Goal: Learn about a topic: Learn about a topic

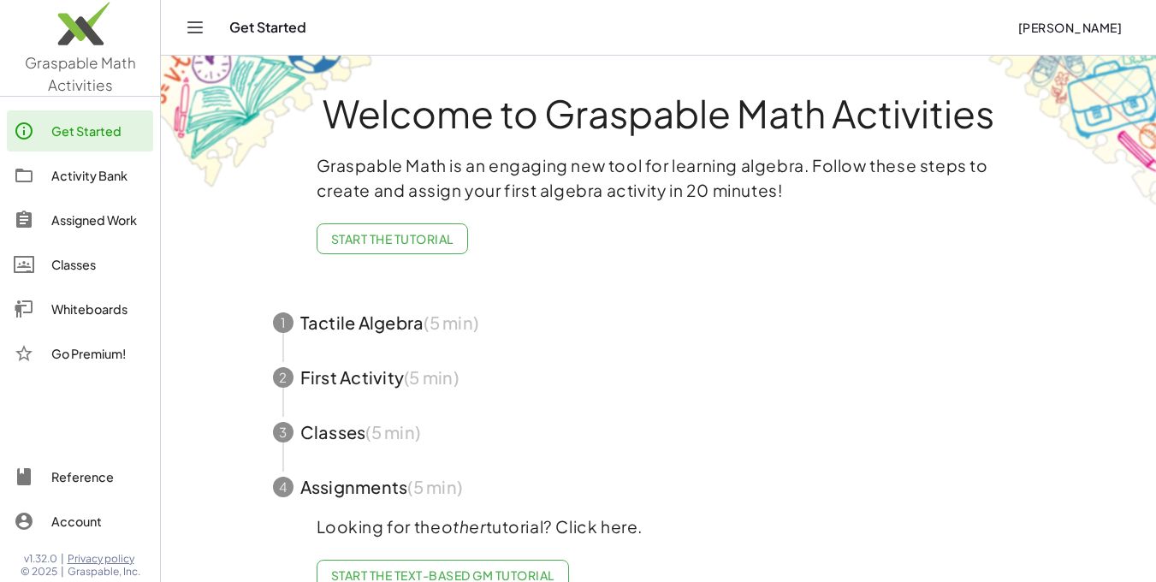
scroll to position [45, 0]
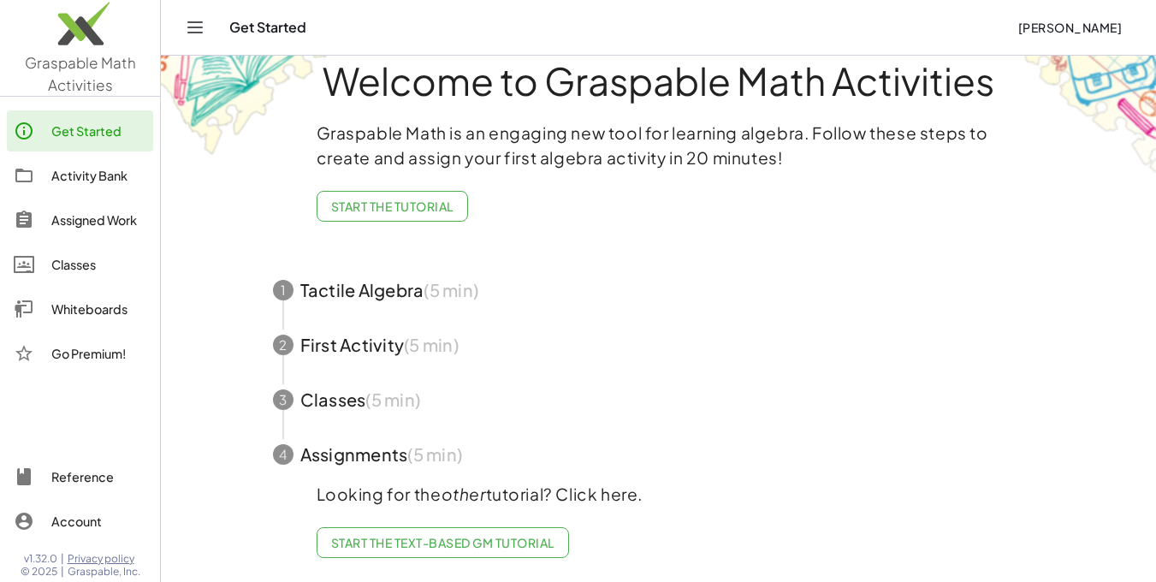
click at [388, 199] on span "Start the Tutorial" at bounding box center [392, 206] width 122 height 15
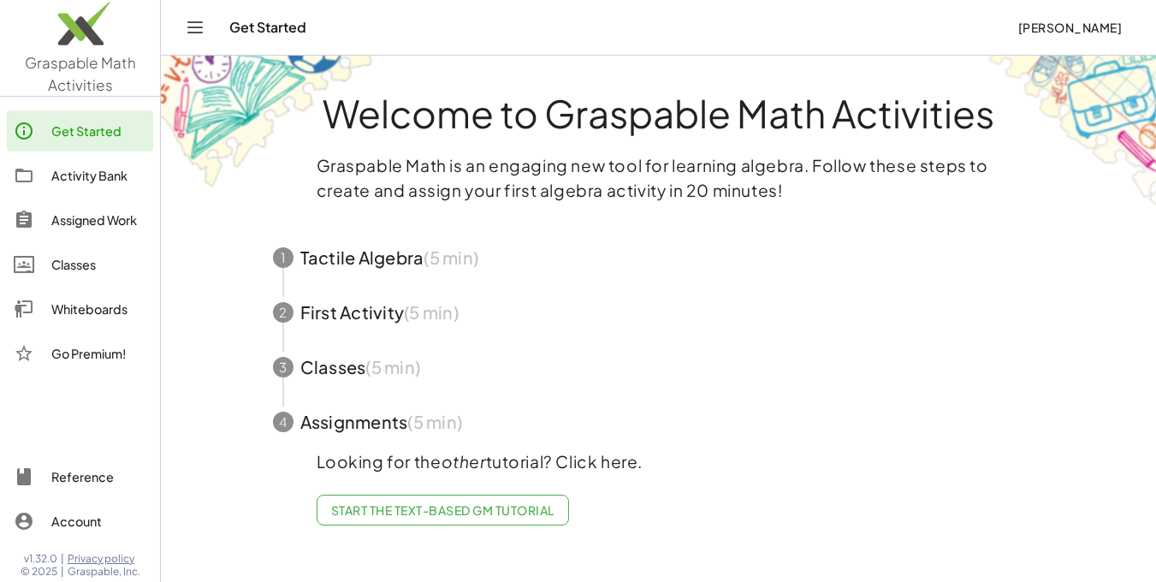
scroll to position [0, 0]
click at [379, 262] on span "button" at bounding box center [664, 257] width 813 height 55
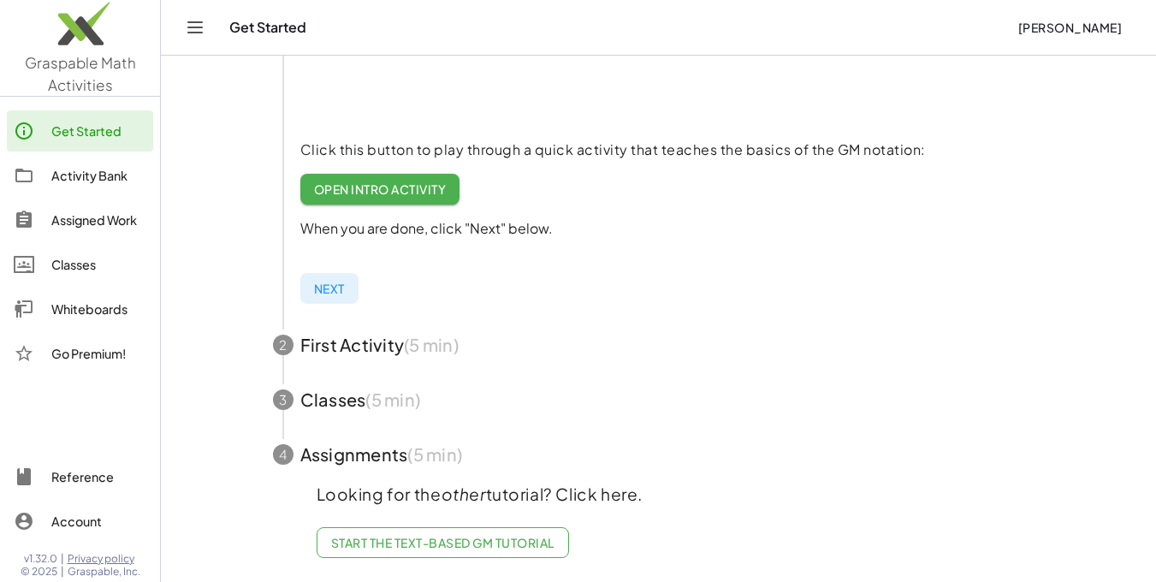
scroll to position [329, 0]
click at [458, 536] on span "Start the Text-based GM Tutorial" at bounding box center [442, 542] width 223 height 15
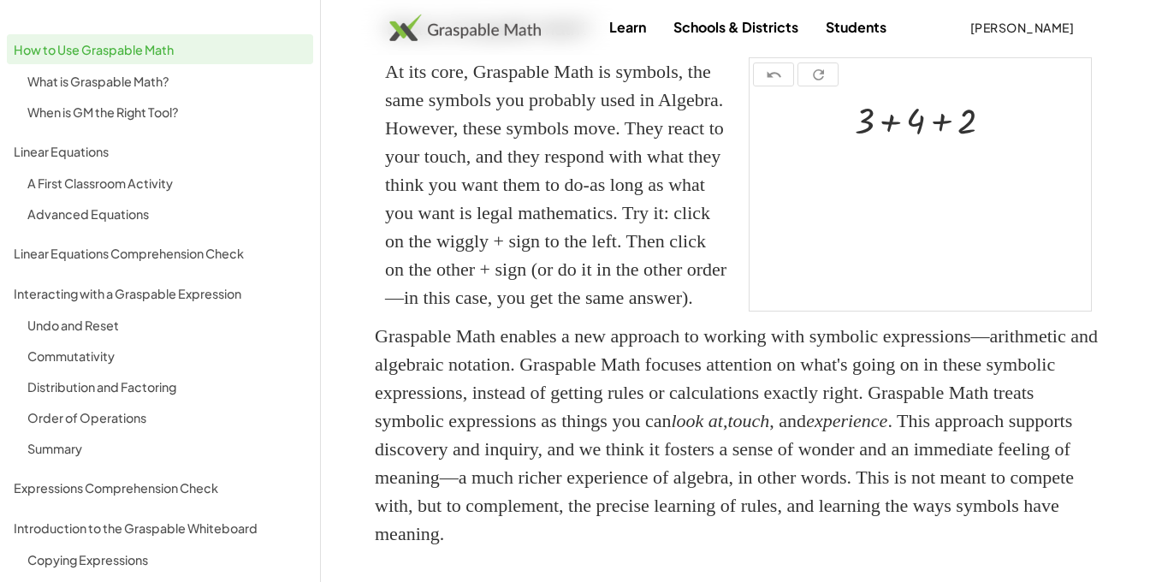
scroll to position [428, 0]
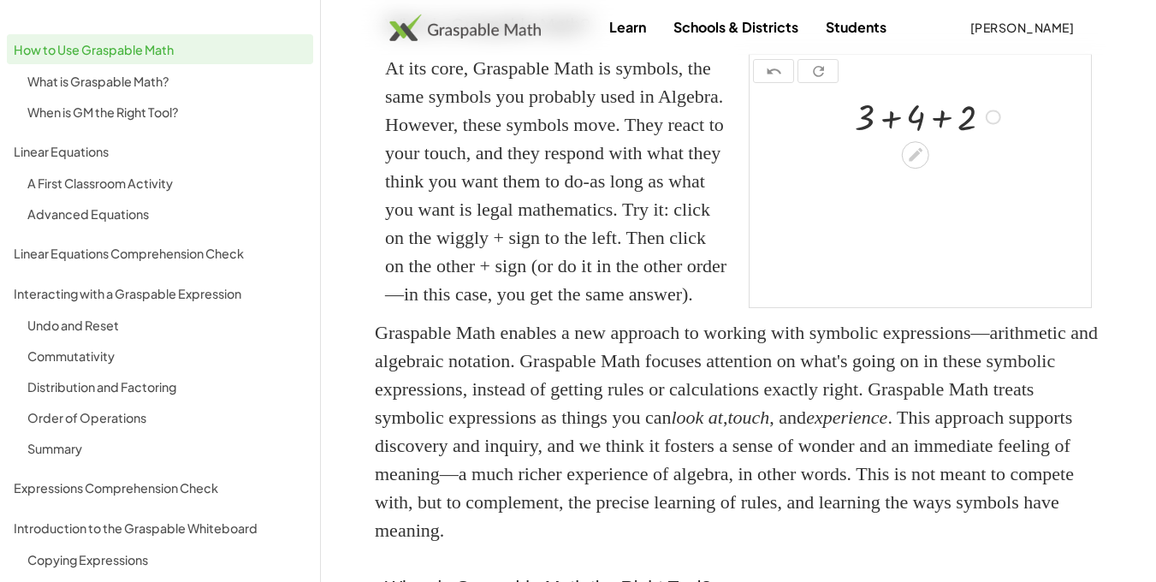
click at [890, 139] on div at bounding box center [930, 116] width 169 height 48
click at [919, 187] on div at bounding box center [930, 163] width 169 height 48
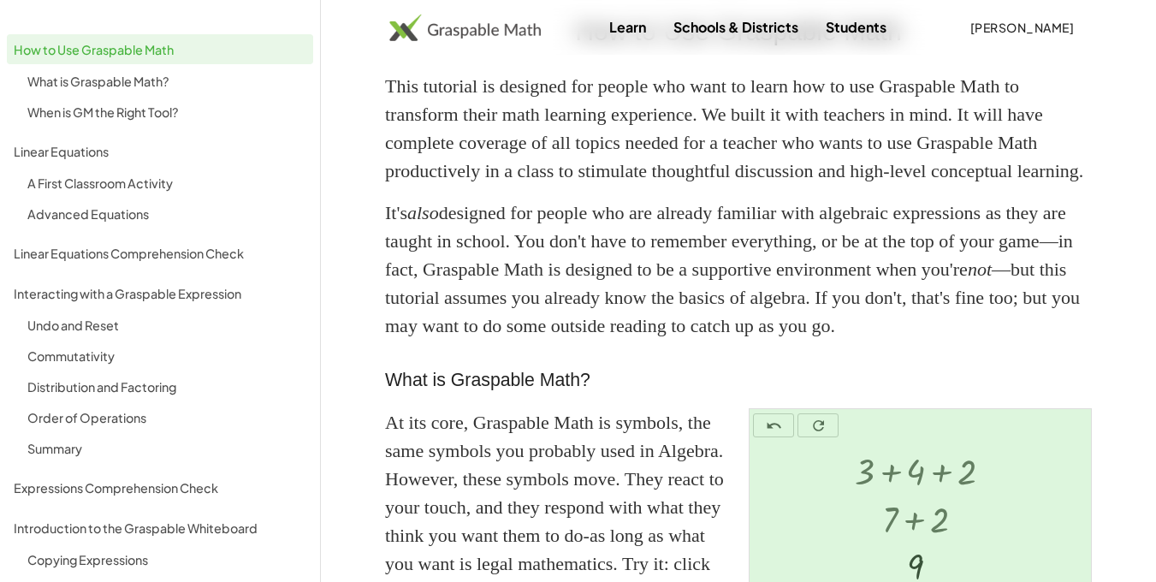
scroll to position [0, 0]
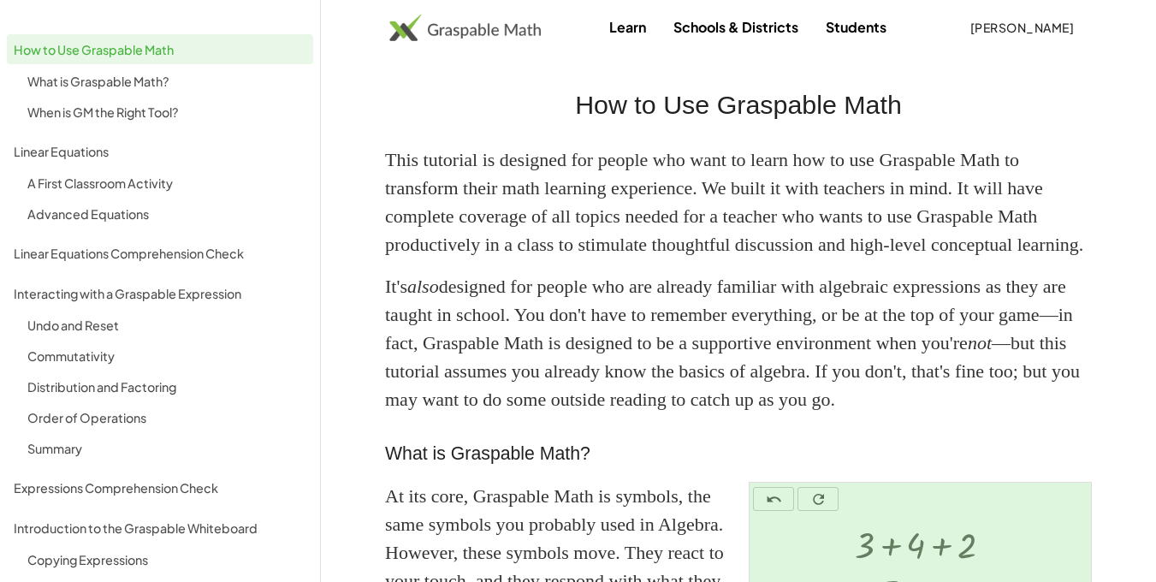
click at [458, 21] on img at bounding box center [464, 27] width 151 height 27
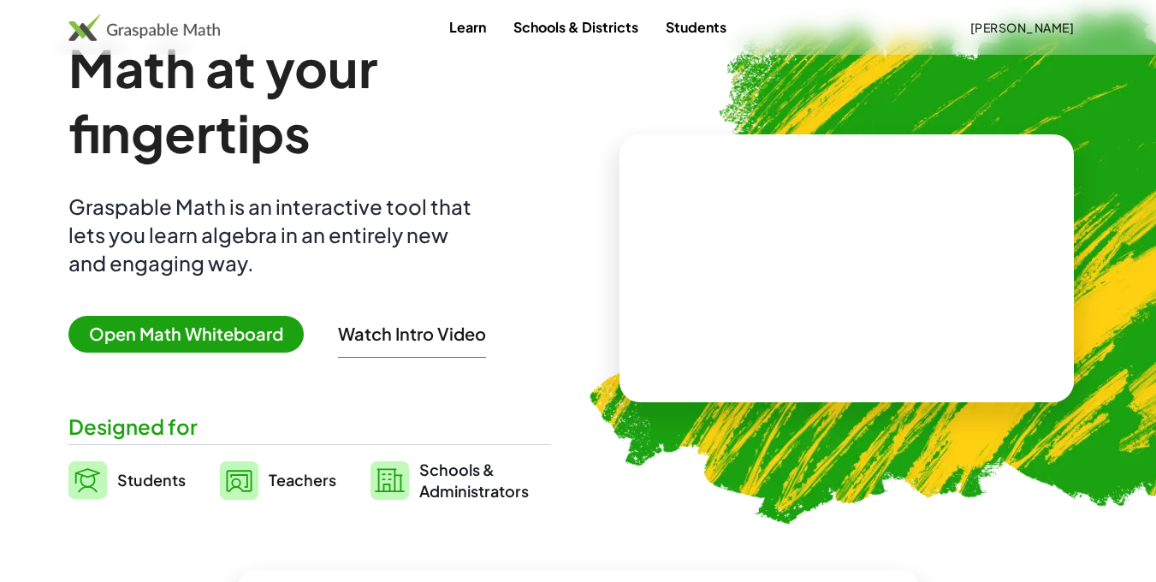
scroll to position [86, 0]
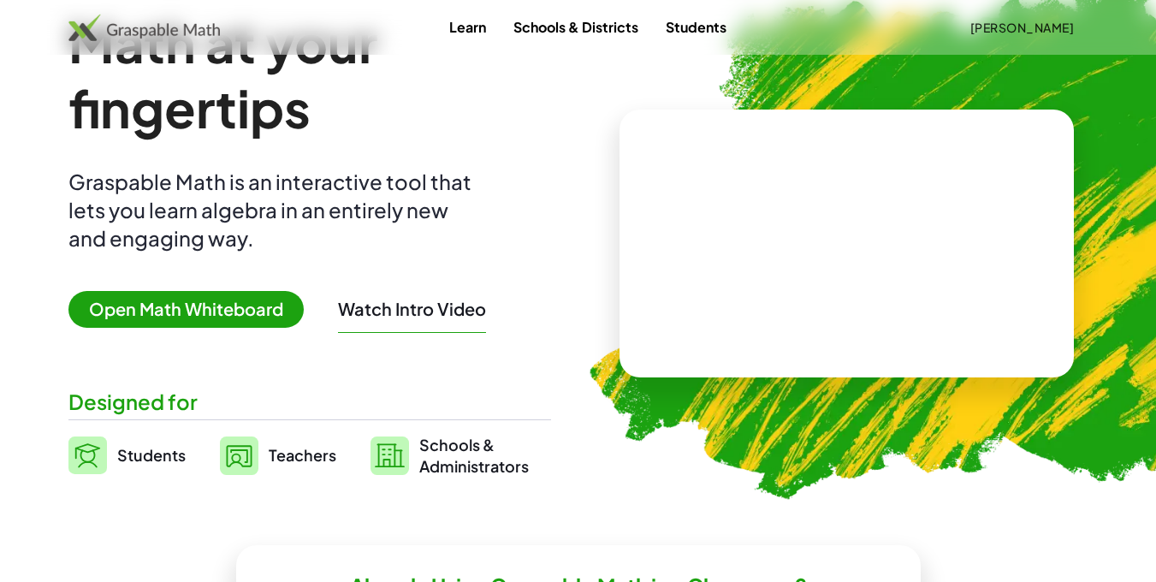
click at [203, 312] on span "Open Math Whiteboard" at bounding box center [185, 309] width 235 height 37
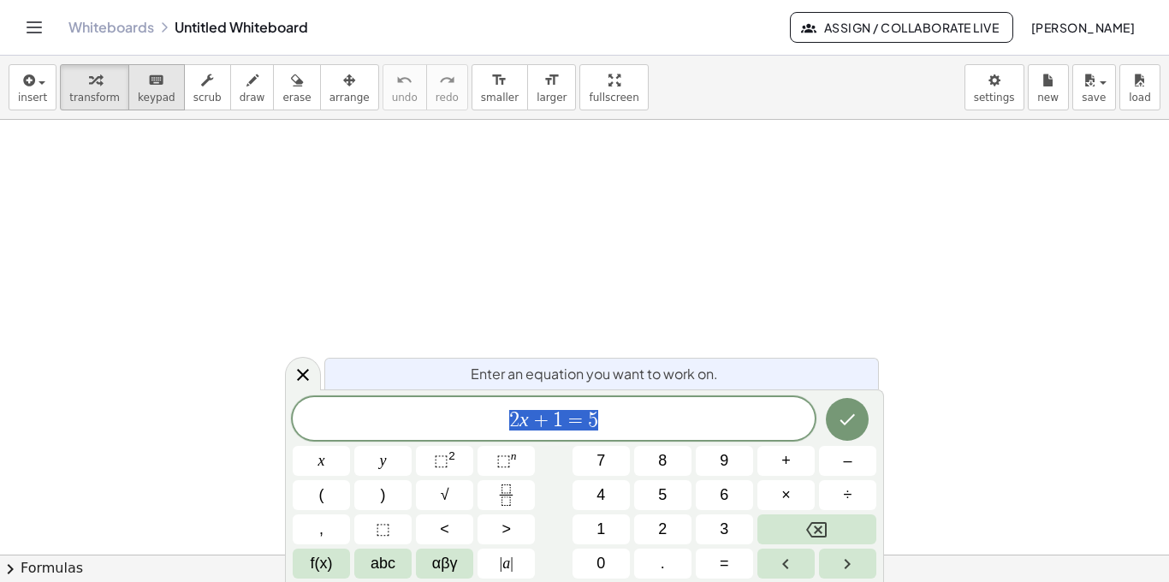
click at [148, 80] on icon "keyboard" at bounding box center [156, 80] width 16 height 21
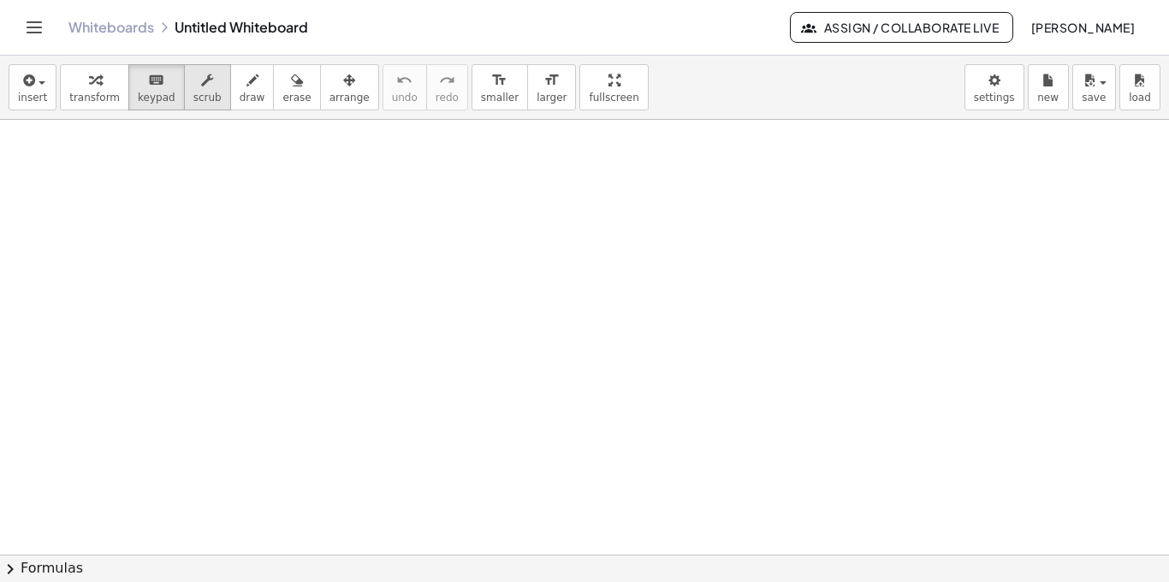
click at [199, 85] on div "button" at bounding box center [207, 79] width 28 height 21
click at [246, 88] on icon "button" at bounding box center [252, 80] width 12 height 21
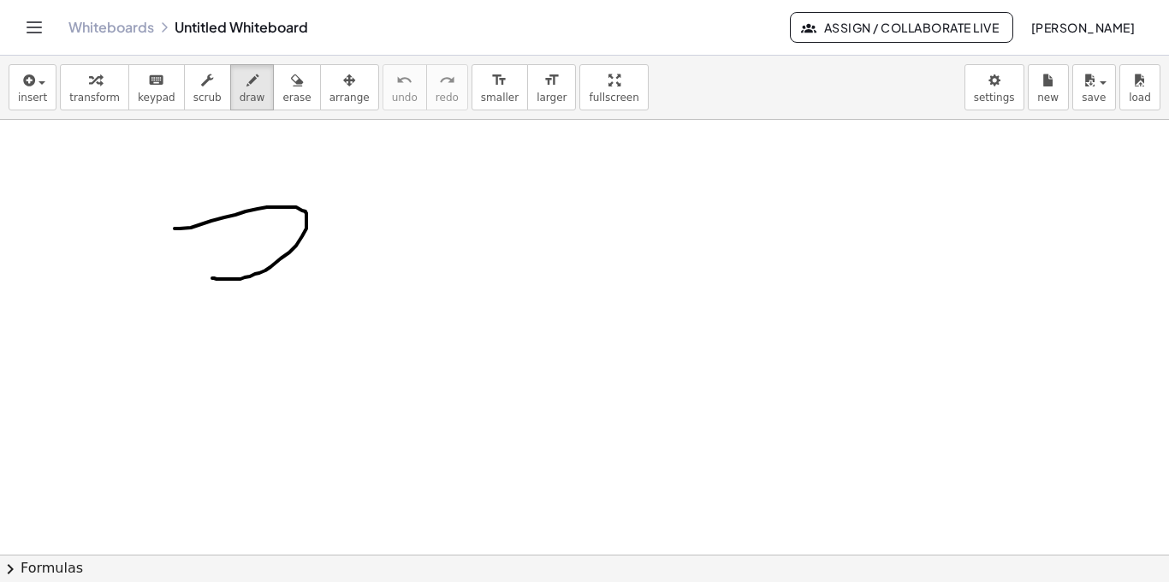
drag, startPoint x: 175, startPoint y: 228, endPoint x: 212, endPoint y: 278, distance: 62.3
click at [212, 278] on div at bounding box center [584, 554] width 1169 height 869
drag, startPoint x: 389, startPoint y: 213, endPoint x: 383, endPoint y: 222, distance: 11.0
click at [383, 222] on div at bounding box center [584, 554] width 1169 height 869
click at [282, 101] on span "erase" at bounding box center [296, 98] width 28 height 12
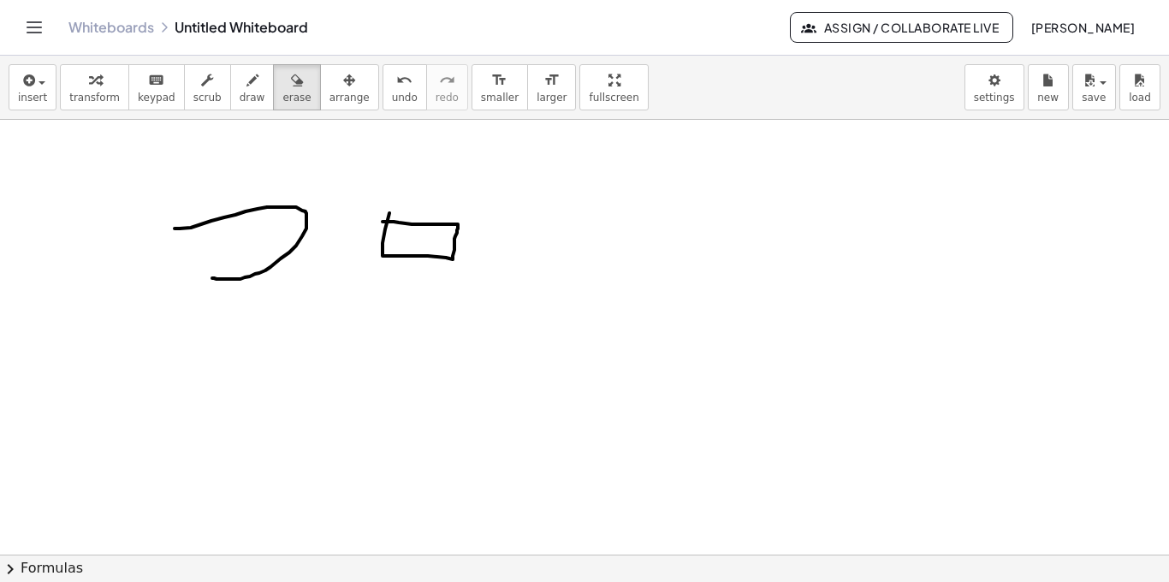
click at [271, 184] on div at bounding box center [584, 554] width 1169 height 869
drag, startPoint x: 317, startPoint y: 231, endPoint x: 217, endPoint y: 289, distance: 115.1
click at [217, 289] on div at bounding box center [584, 554] width 1169 height 869
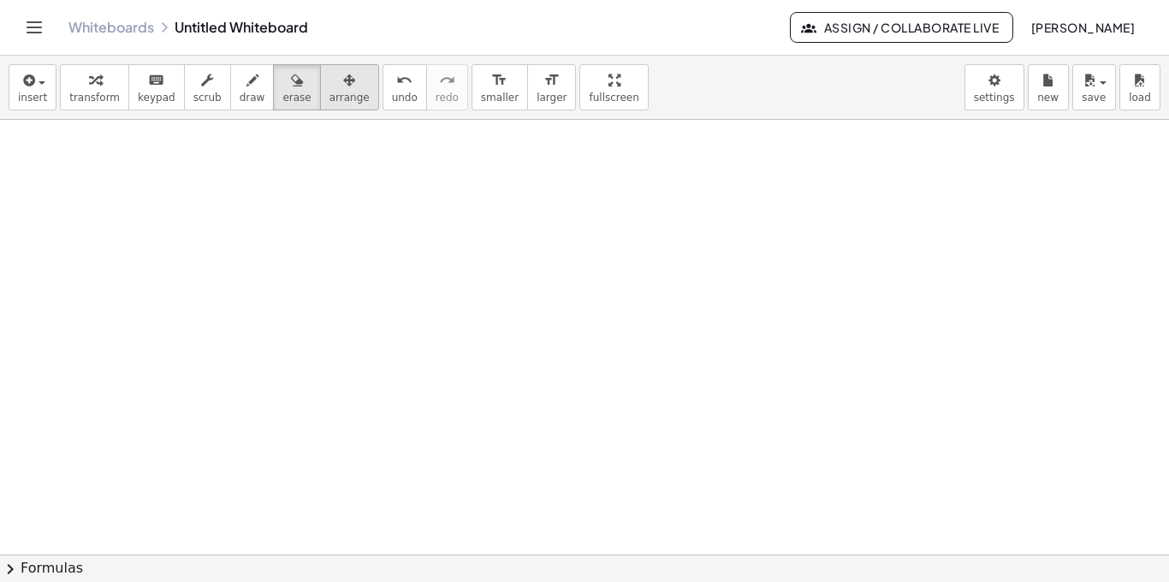
click at [329, 83] on div "button" at bounding box center [349, 79] width 40 height 21
click at [385, 99] on button "undo undo" at bounding box center [405, 87] width 45 height 46
click at [987, 87] on body "Graspable Math Activities Get Started Activity Bank Assigned Work Classes White…" at bounding box center [584, 291] width 1169 height 582
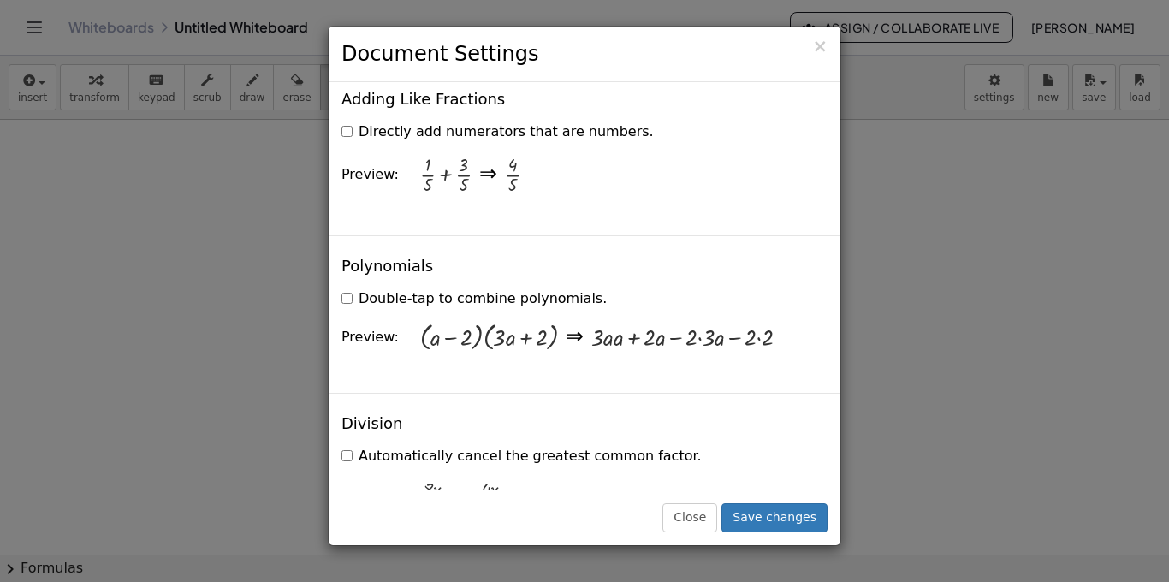
scroll to position [1540, 0]
click at [695, 509] on button "Close" at bounding box center [689, 517] width 55 height 29
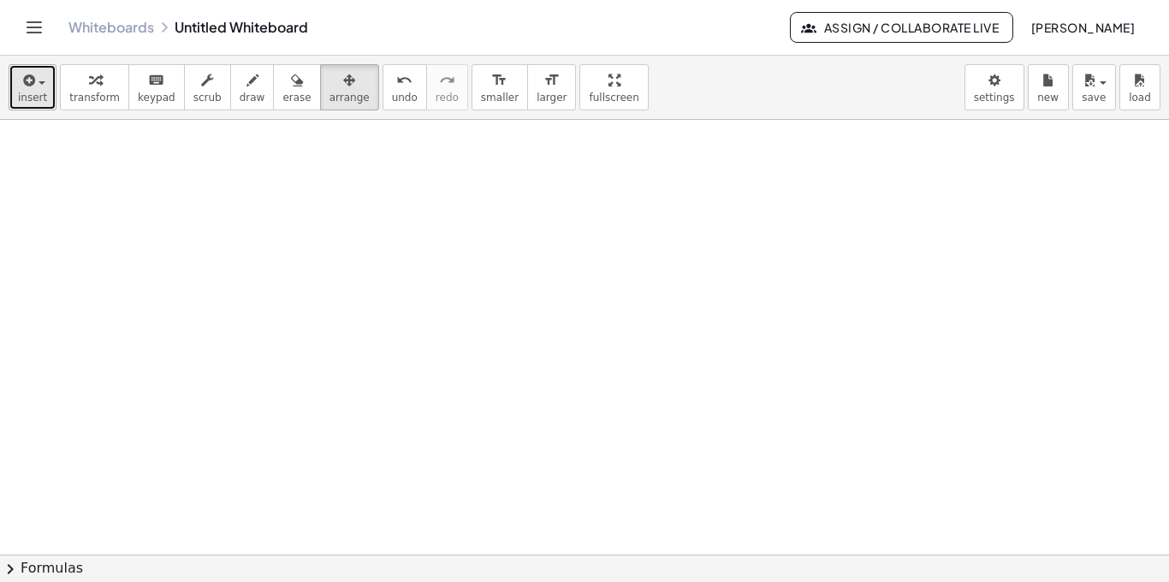
click at [38, 92] on span "insert" at bounding box center [32, 98] width 29 height 12
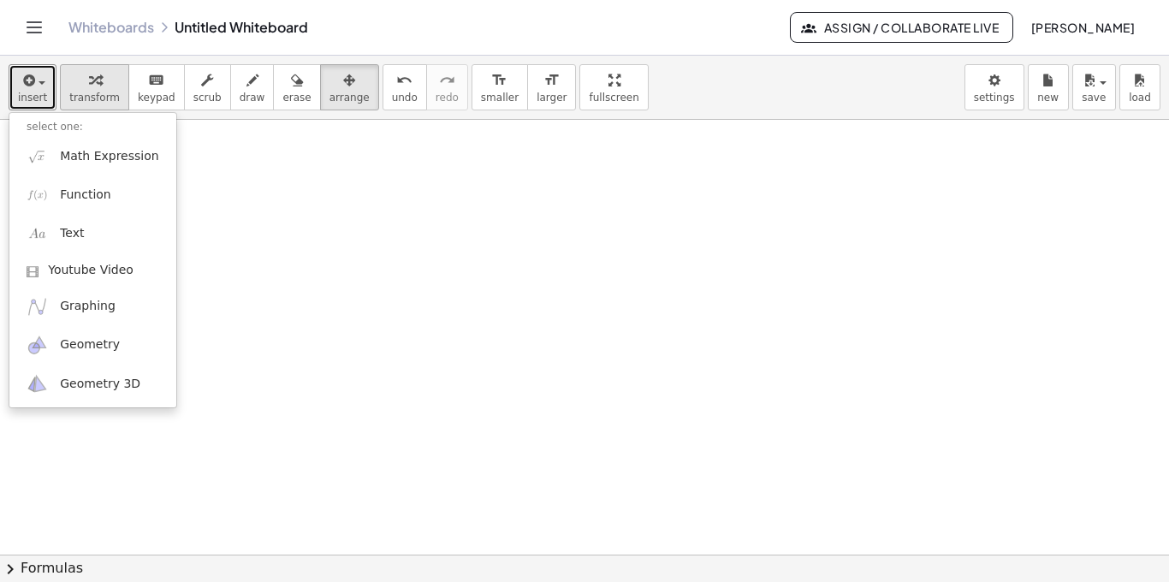
click at [101, 92] on span "transform" at bounding box center [94, 98] width 50 height 12
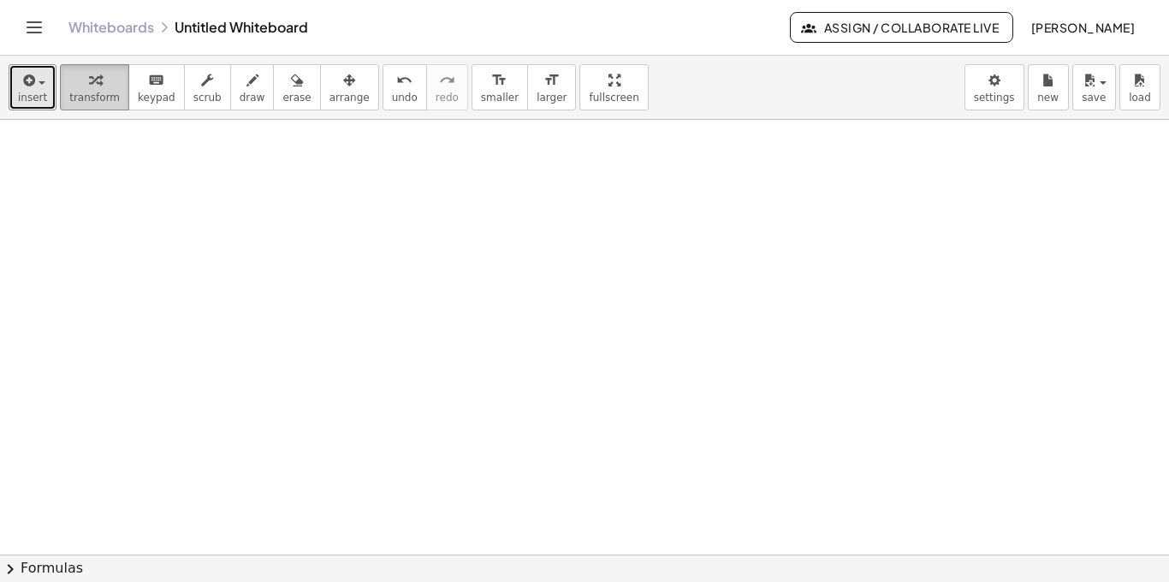
click at [103, 87] on div "button" at bounding box center [94, 79] width 50 height 21
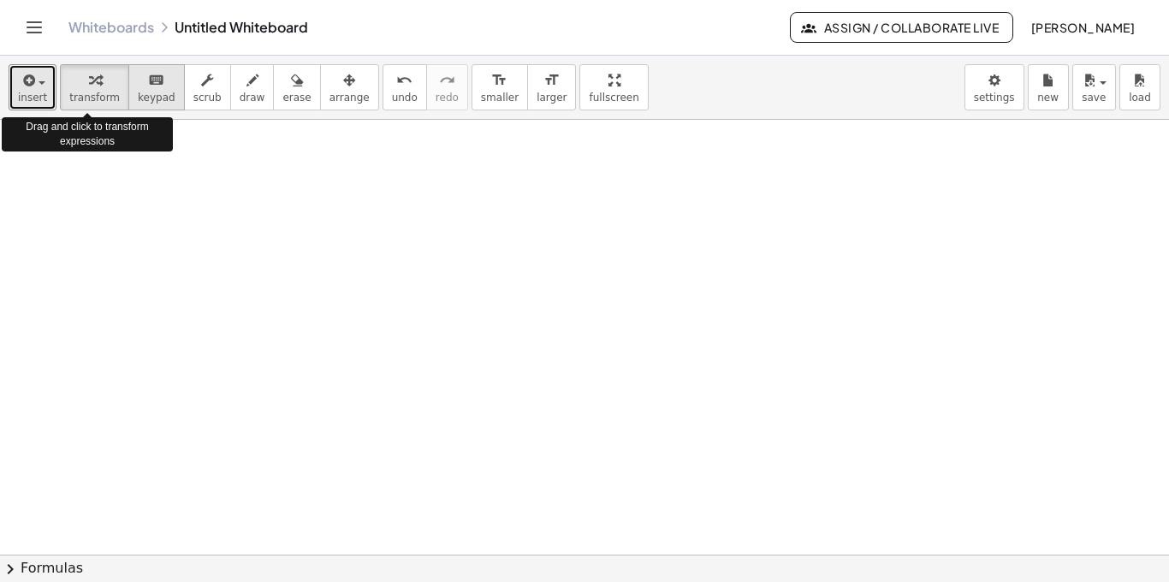
click at [153, 89] on div "keyboard" at bounding box center [157, 79] width 38 height 21
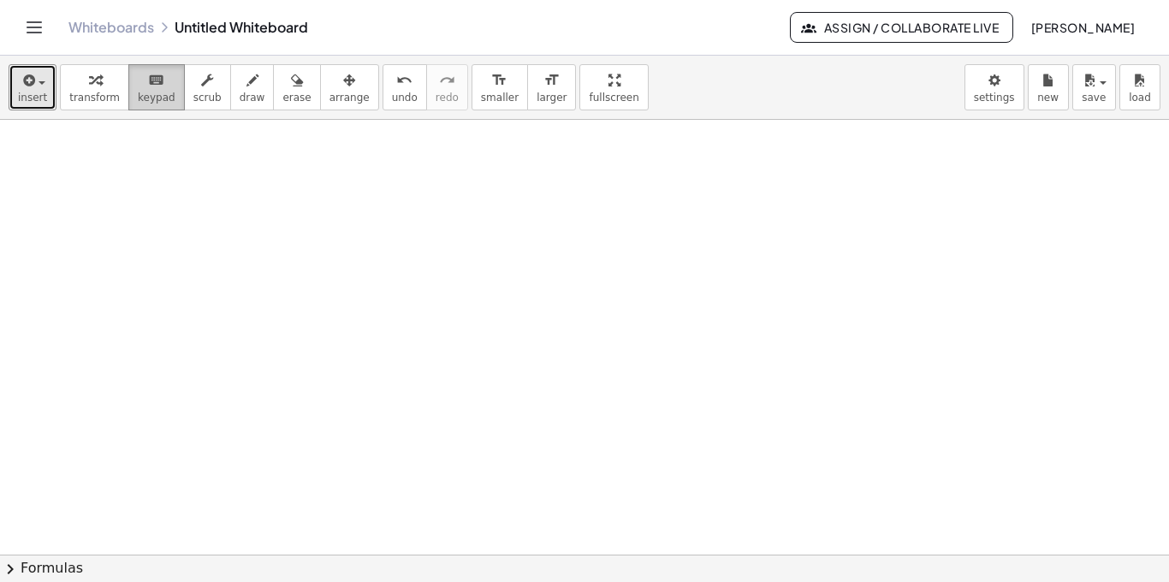
click at [128, 94] on button "keyboard keypad" at bounding box center [156, 87] width 56 height 46
click at [76, 92] on span "transform" at bounding box center [94, 98] width 50 height 12
click at [465, 347] on div at bounding box center [584, 554] width 1169 height 869
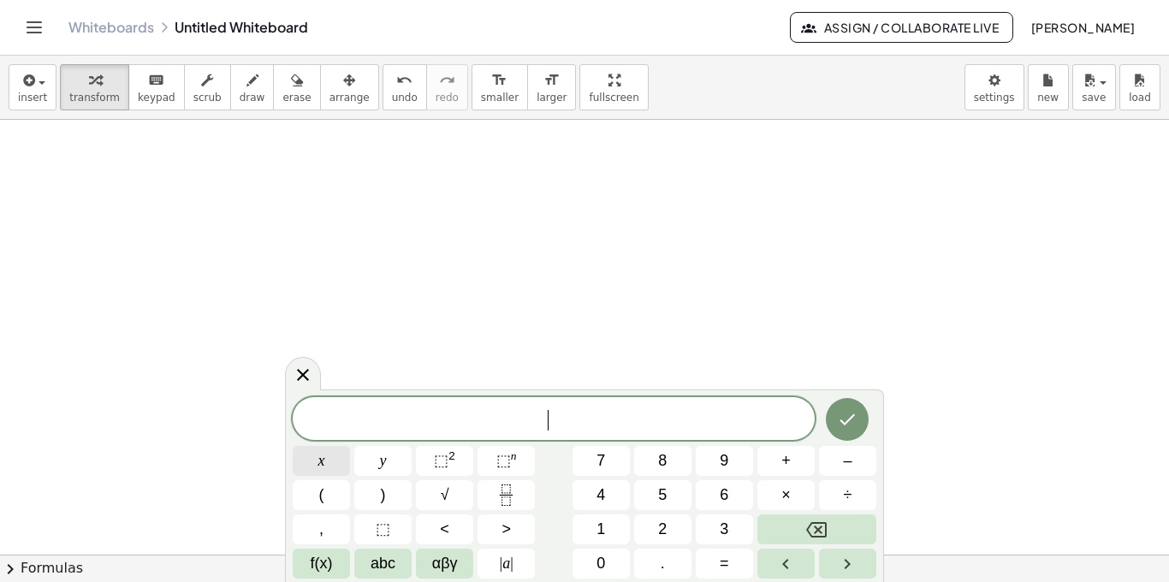
click at [318, 460] on span "x" at bounding box center [321, 460] width 7 height 23
click at [437, 464] on span "⬚" at bounding box center [441, 460] width 15 height 17
click at [790, 473] on button "+" at bounding box center [785, 461] width 57 height 30
click at [667, 526] on span "2" at bounding box center [662, 529] width 9 height 23
click at [337, 452] on button "x" at bounding box center [321, 461] width 57 height 30
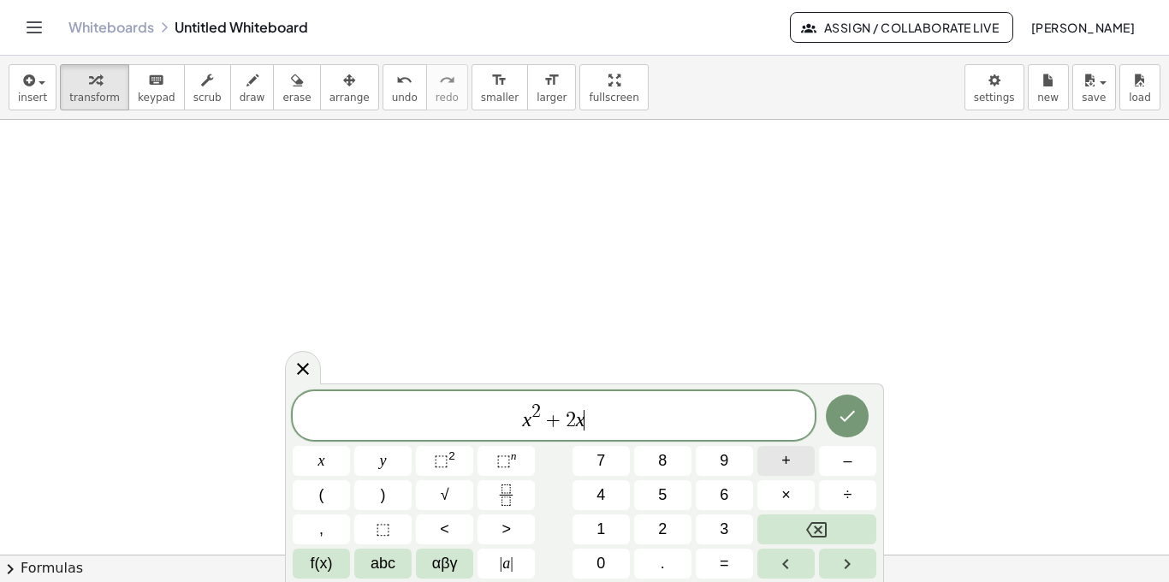
click at [795, 457] on button "+" at bounding box center [785, 461] width 57 height 30
click at [660, 469] on span "8" at bounding box center [662, 460] width 9 height 23
click at [845, 413] on icon "Done" at bounding box center [847, 416] width 21 height 21
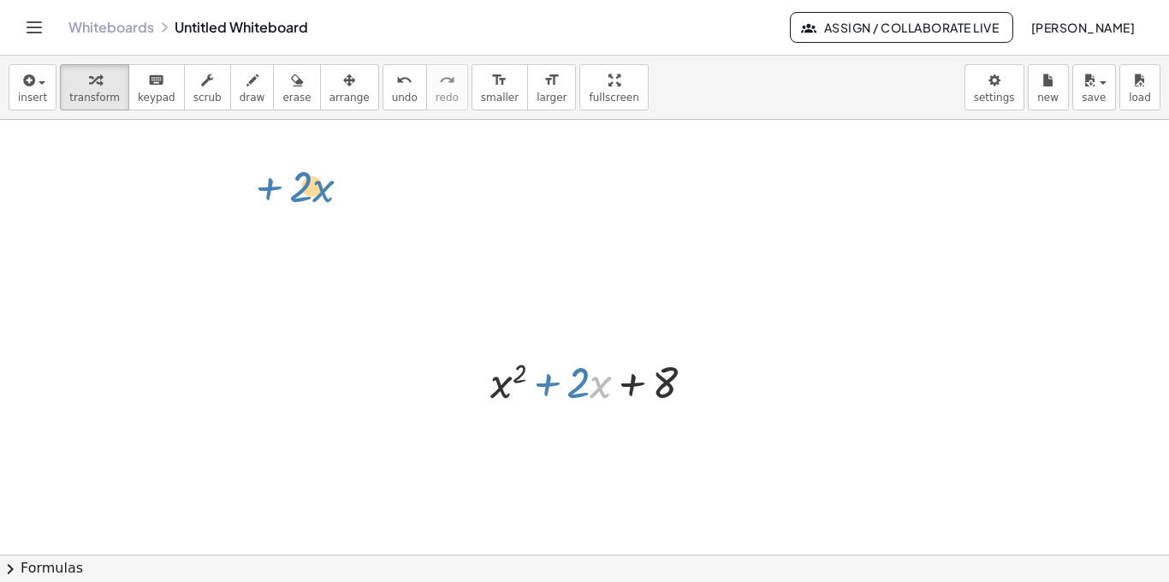
drag, startPoint x: 609, startPoint y: 387, endPoint x: 325, endPoint y: 211, distance: 334.4
click at [325, 211] on div "· x + · 2 + x 2 + · 2 · x + 8" at bounding box center [584, 554] width 1169 height 869
click at [703, 382] on div at bounding box center [699, 382] width 19 height 19
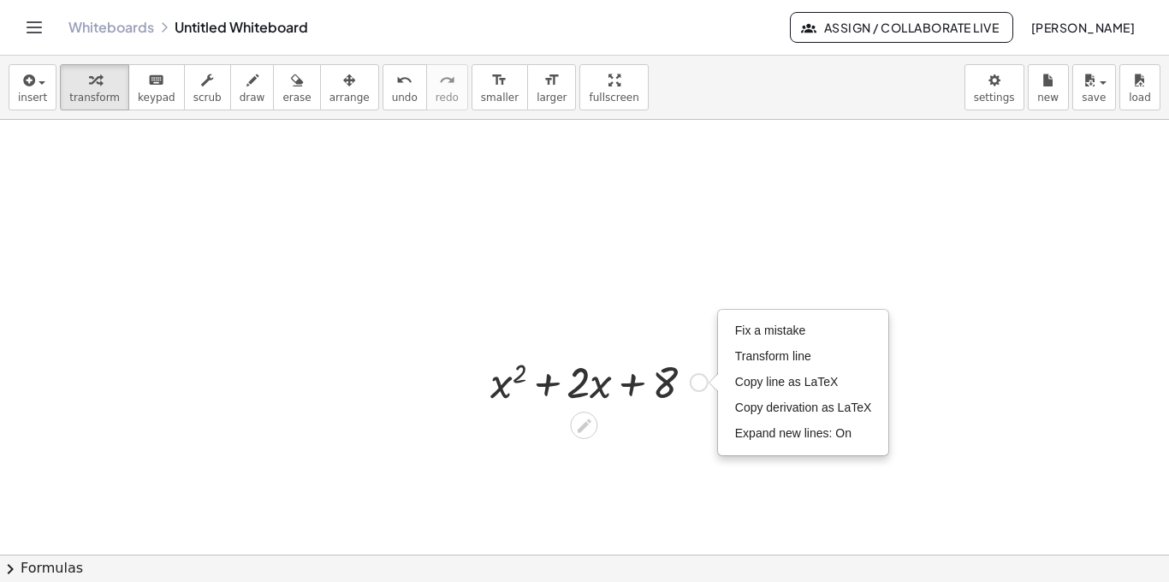
click at [643, 413] on div "+ x 2 + · 2 · x + 8 Fix a mistake Transform line Copy line as LaTeX Copy deriva…" at bounding box center [593, 380] width 256 height 67
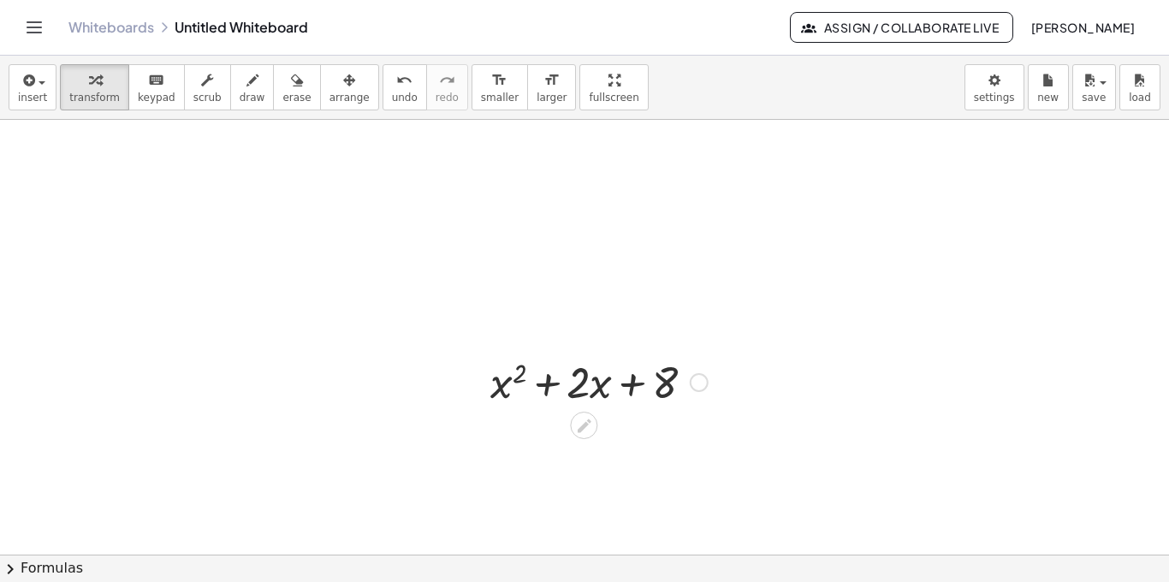
click at [664, 386] on div at bounding box center [599, 381] width 234 height 58
click at [586, 432] on icon at bounding box center [584, 426] width 18 height 18
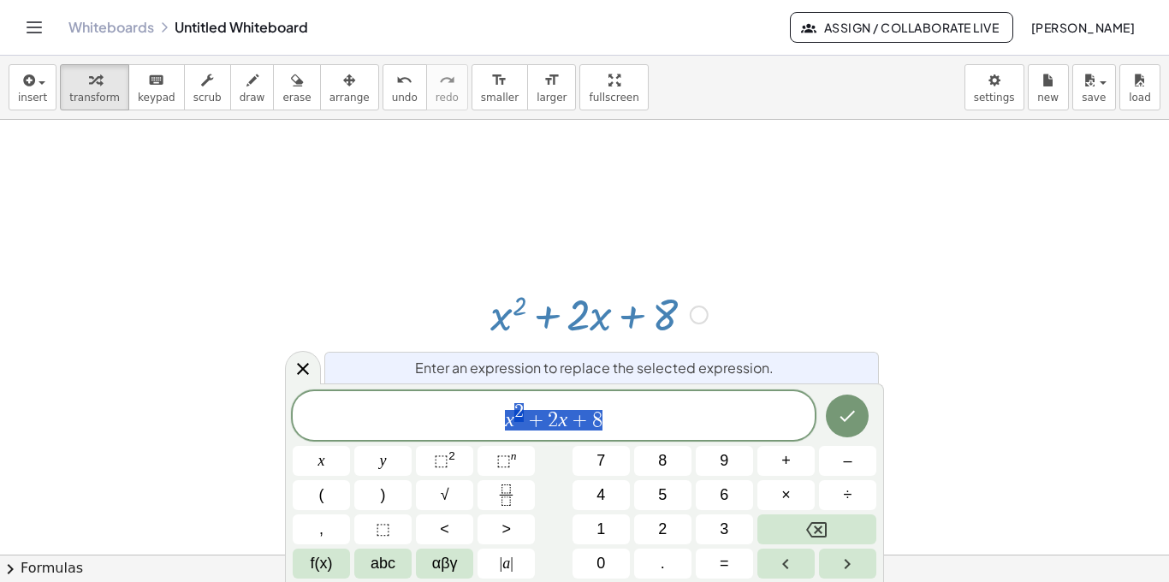
scroll to position [68, 0]
click at [607, 426] on span "x 2 + 2 x + 8 ​" at bounding box center [554, 416] width 522 height 31
click at [721, 555] on span "=" at bounding box center [724, 563] width 9 height 23
click at [611, 554] on button "0" at bounding box center [601, 564] width 57 height 30
click at [848, 429] on button "Done" at bounding box center [847, 416] width 43 height 43
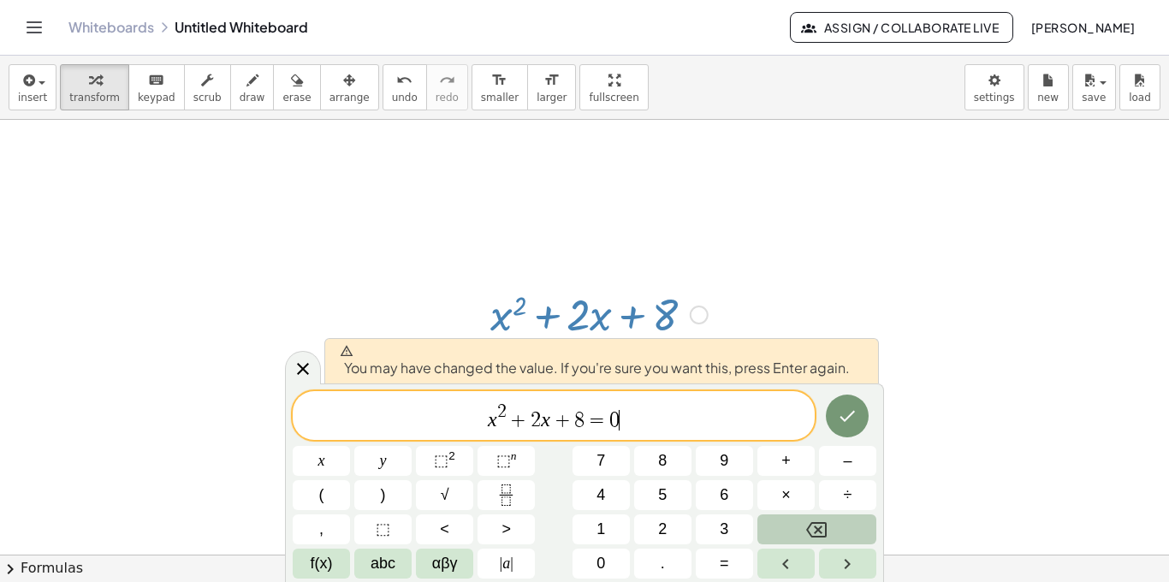
click at [826, 522] on icon "Backspace" at bounding box center [816, 529] width 21 height 15
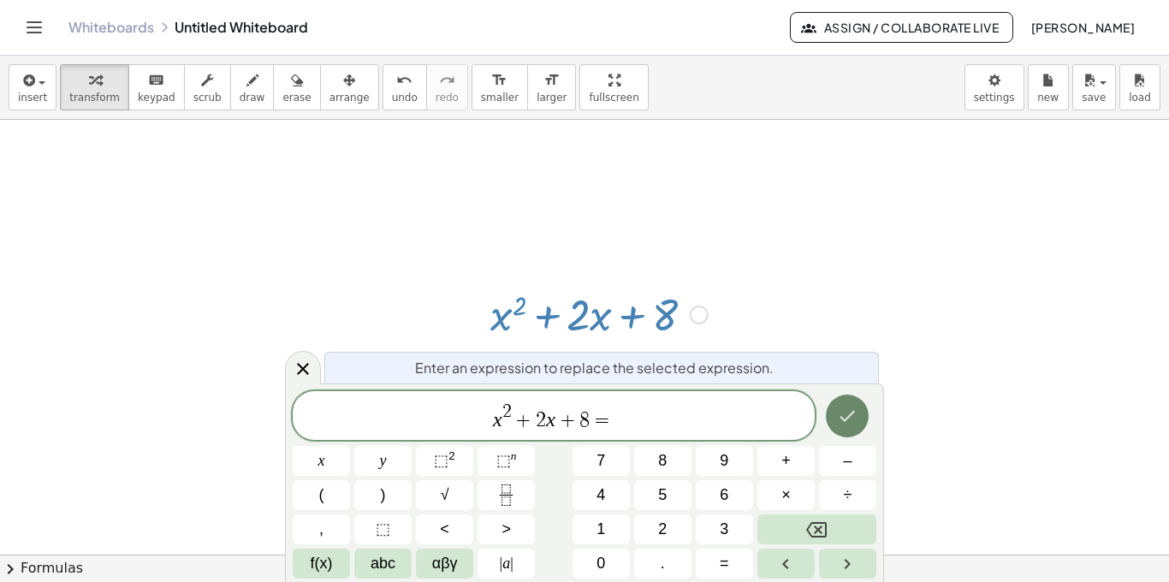
click at [846, 420] on icon "Done" at bounding box center [847, 416] width 15 height 11
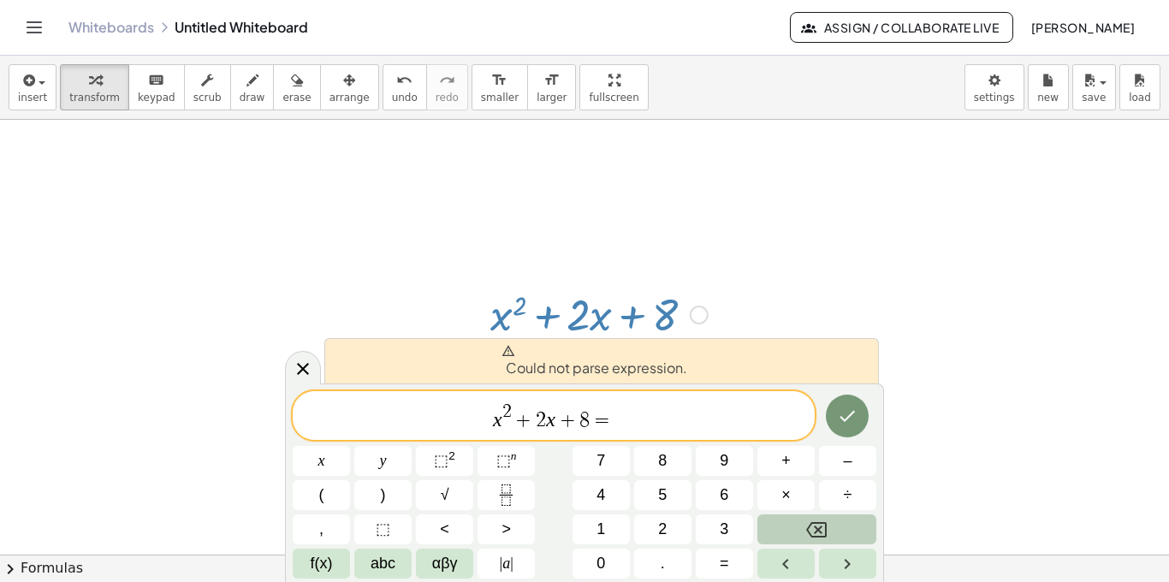
click at [824, 529] on icon "Backspace" at bounding box center [816, 529] width 21 height 21
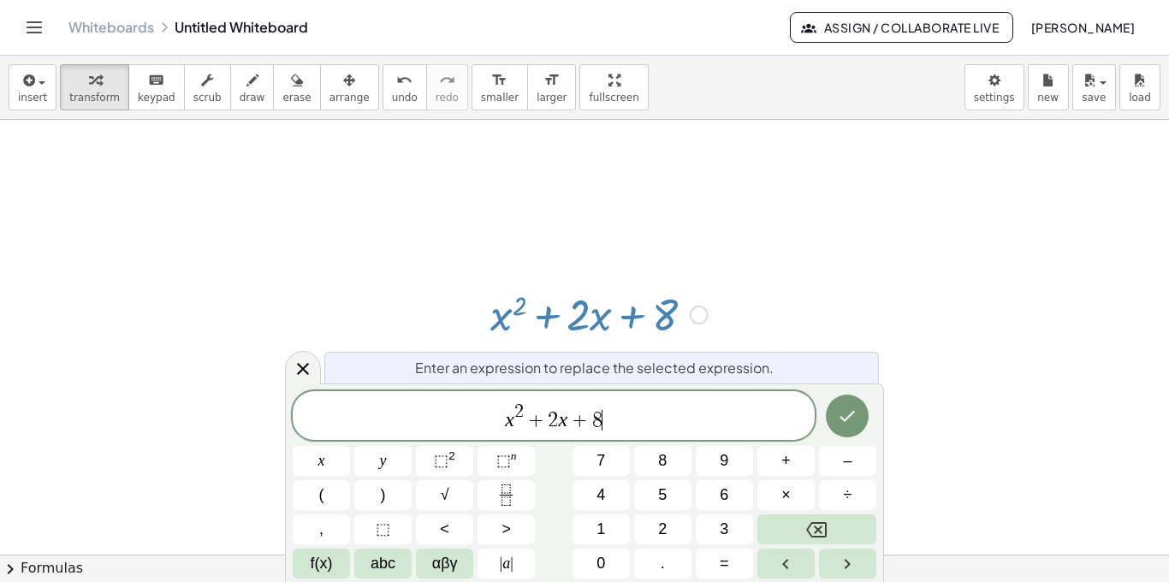
click at [506, 425] on var "x" at bounding box center [509, 419] width 9 height 22
click at [304, 569] on button "f(x)" at bounding box center [321, 564] width 57 height 30
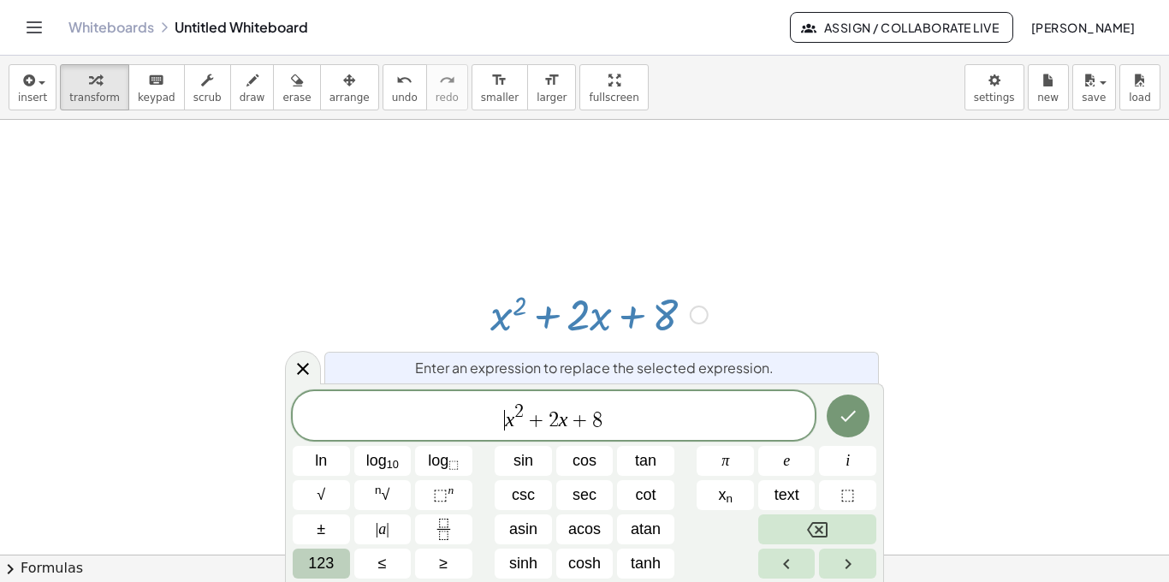
click at [327, 564] on span "123" at bounding box center [321, 563] width 26 height 23
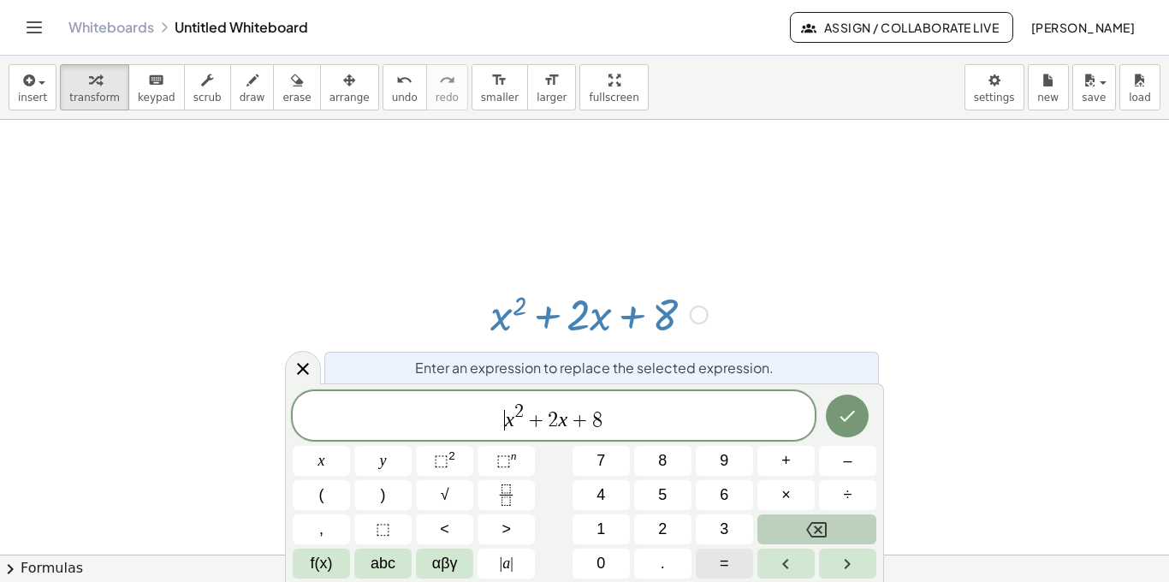
click at [716, 556] on button "=" at bounding box center [724, 564] width 57 height 30
click at [497, 429] on span "=" at bounding box center [505, 420] width 25 height 21
click at [312, 555] on span "f(x)" at bounding box center [322, 563] width 22 height 23
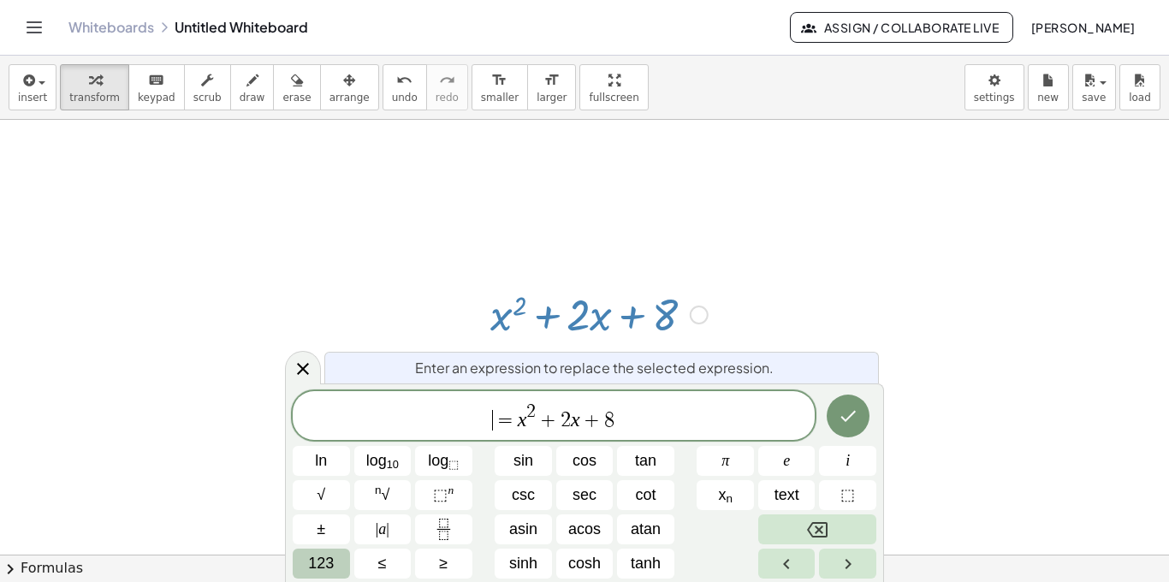
click at [320, 565] on span "123" at bounding box center [321, 563] width 26 height 23
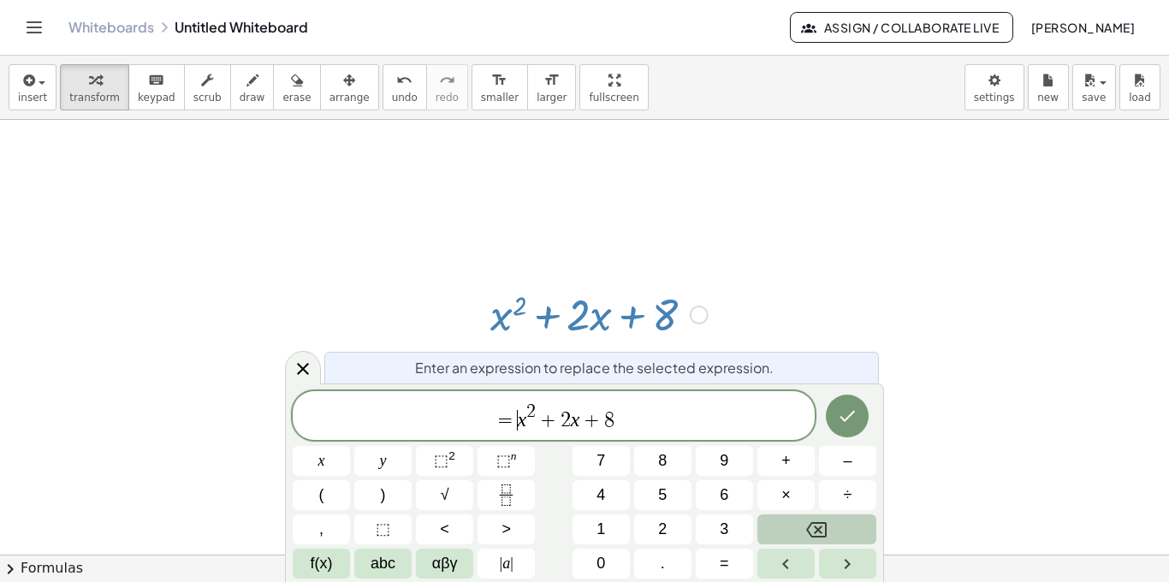
click at [511, 423] on span "=" at bounding box center [505, 420] width 25 height 21
click at [804, 525] on button "Backspace" at bounding box center [816, 529] width 119 height 30
click at [857, 410] on icon "Done" at bounding box center [847, 416] width 21 height 21
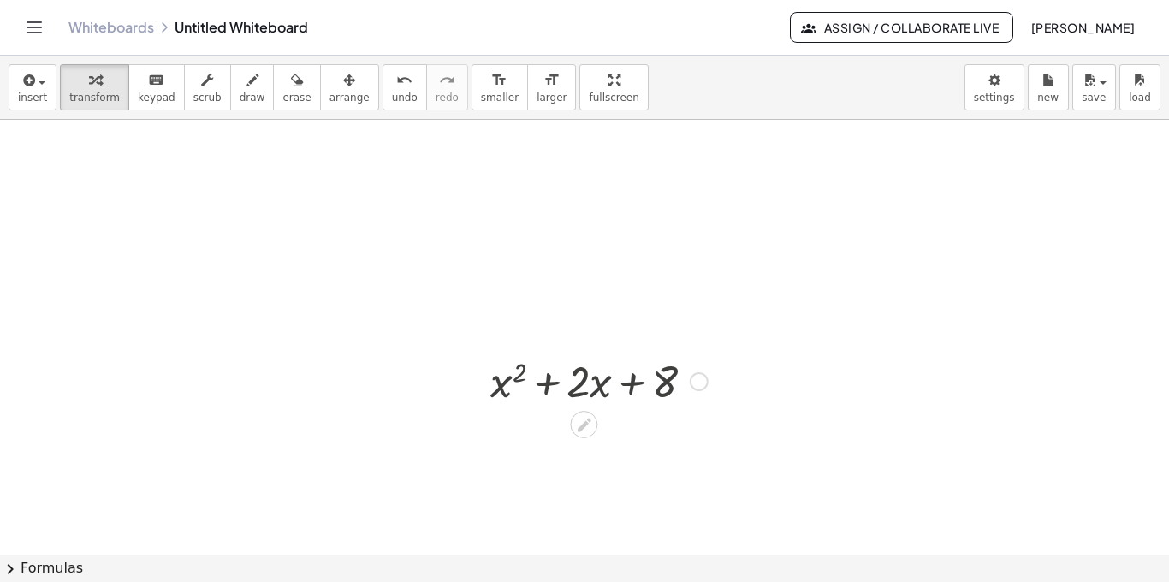
scroll to position [0, 0]
click at [666, 378] on div at bounding box center [599, 381] width 234 height 58
click at [636, 386] on div at bounding box center [599, 381] width 234 height 58
click at [545, 388] on div at bounding box center [599, 381] width 234 height 58
click at [496, 392] on div at bounding box center [599, 381] width 234 height 58
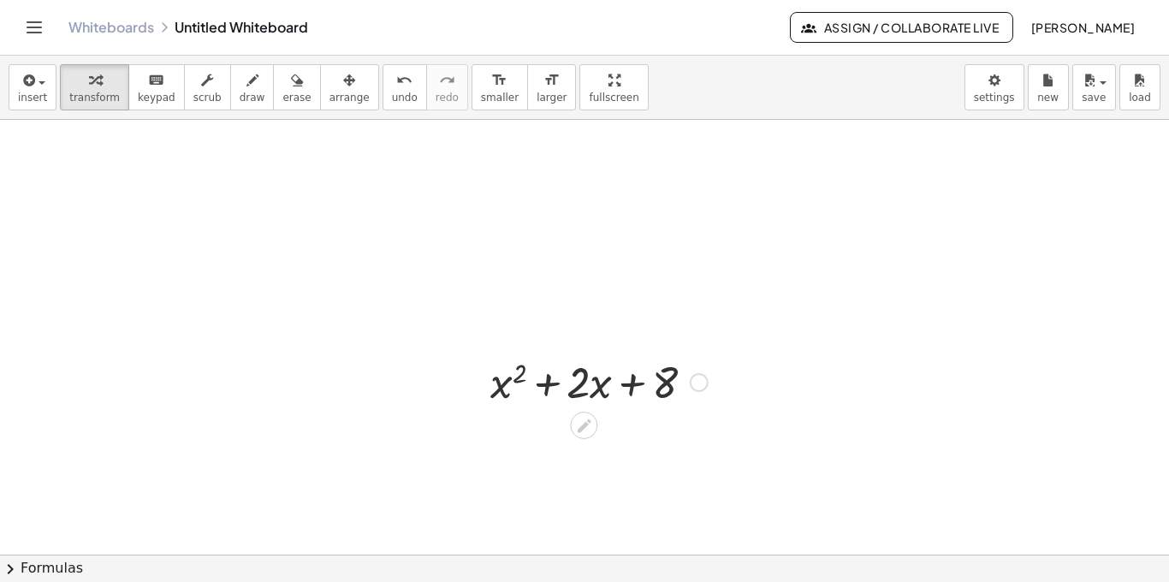
click at [578, 391] on div at bounding box center [599, 381] width 234 height 58
drag, startPoint x: 665, startPoint y: 389, endPoint x: 745, endPoint y: 391, distance: 79.6
click at [582, 428] on icon at bounding box center [585, 425] width 14 height 14
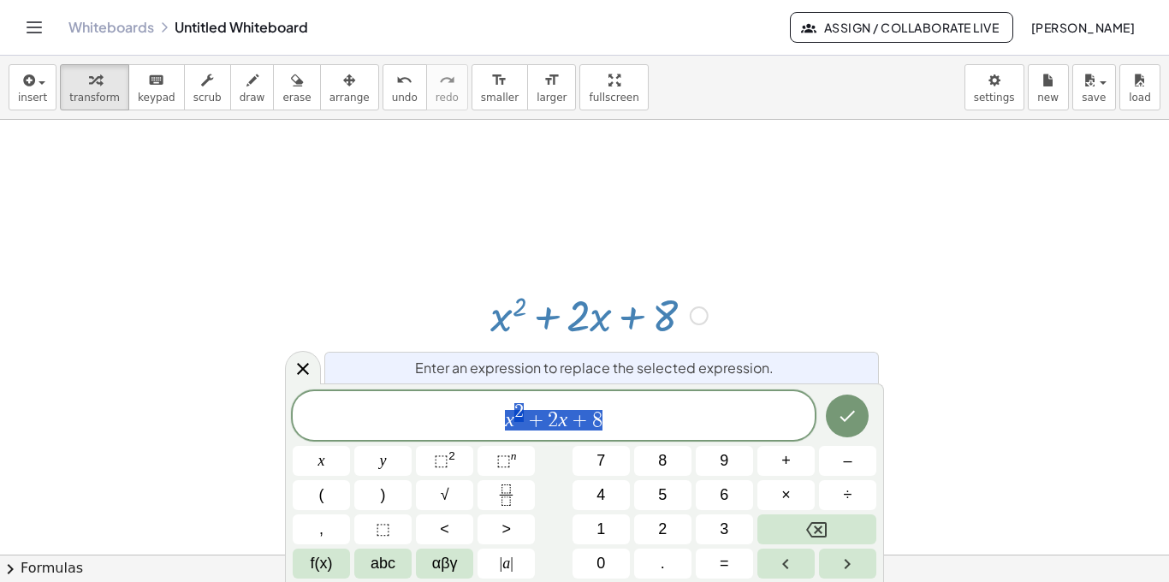
scroll to position [68, 0]
click at [644, 419] on span "x 2 + 2 x + 8" at bounding box center [554, 416] width 522 height 31
click at [849, 415] on icon "Done" at bounding box center [847, 416] width 21 height 21
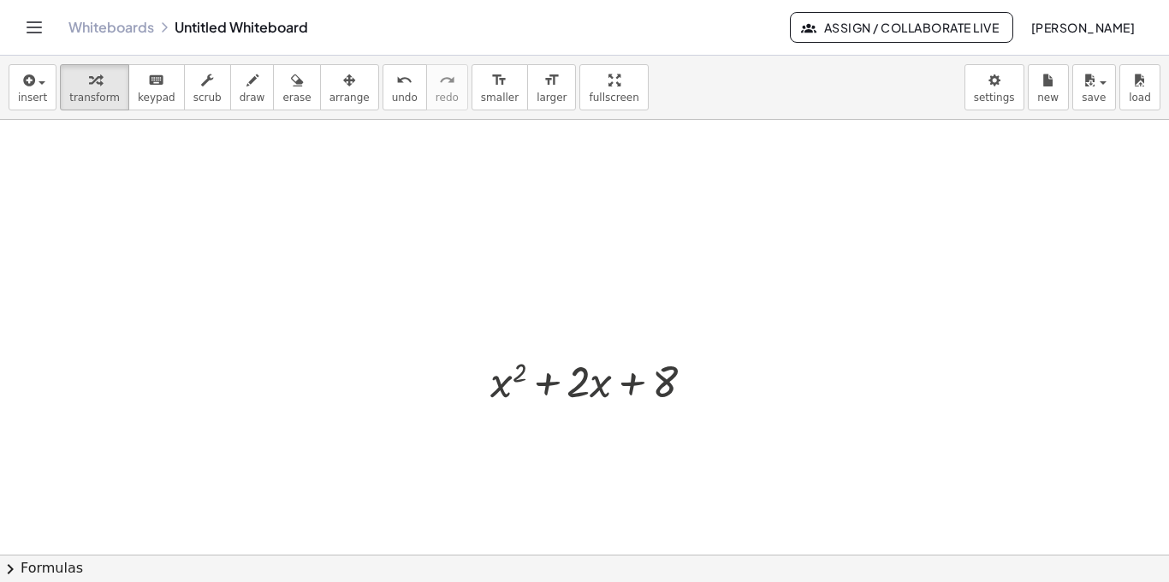
scroll to position [0, 0]
click at [696, 378] on div at bounding box center [699, 382] width 19 height 19
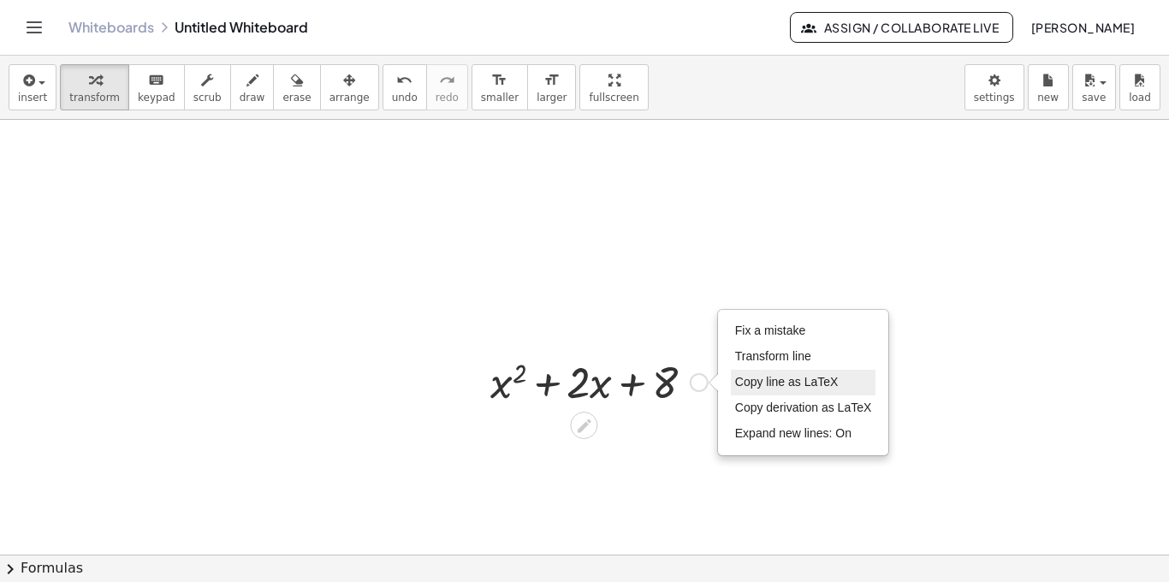
click at [871, 389] on li "Copy line as LaTeX" at bounding box center [803, 383] width 145 height 26
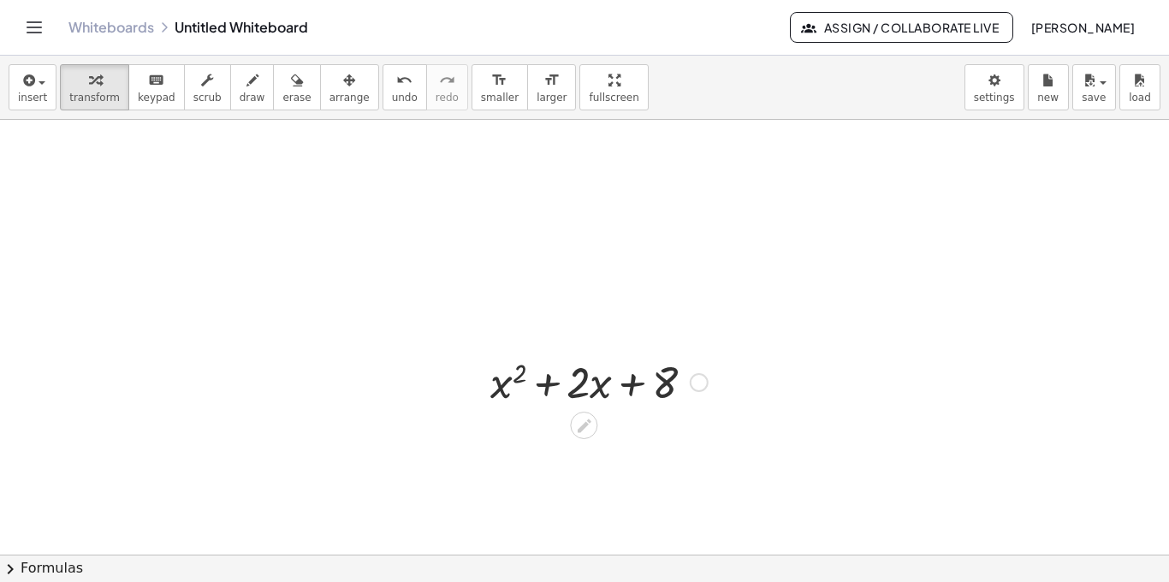
drag, startPoint x: 693, startPoint y: 459, endPoint x: 597, endPoint y: 228, distance: 249.4
click at [597, 228] on div at bounding box center [584, 554] width 1169 height 869
drag, startPoint x: 597, startPoint y: 228, endPoint x: 490, endPoint y: 297, distance: 127.0
click at [490, 297] on div at bounding box center [584, 554] width 1169 height 869
click at [696, 378] on div "Copied done" at bounding box center [699, 382] width 19 height 19
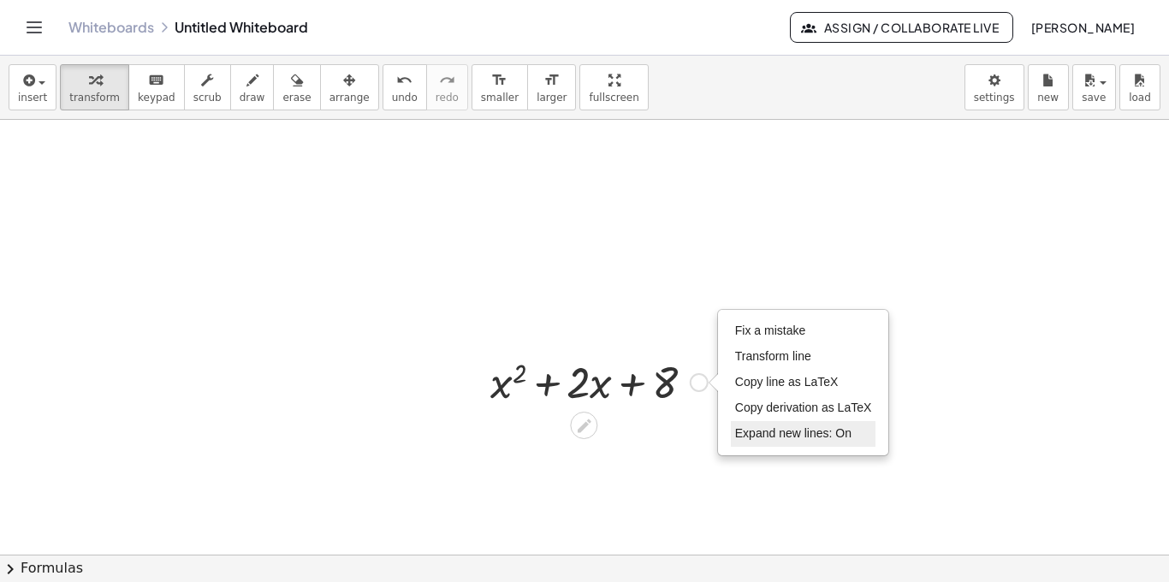
click at [798, 436] on span "Expand new lines: On" at bounding box center [793, 433] width 116 height 14
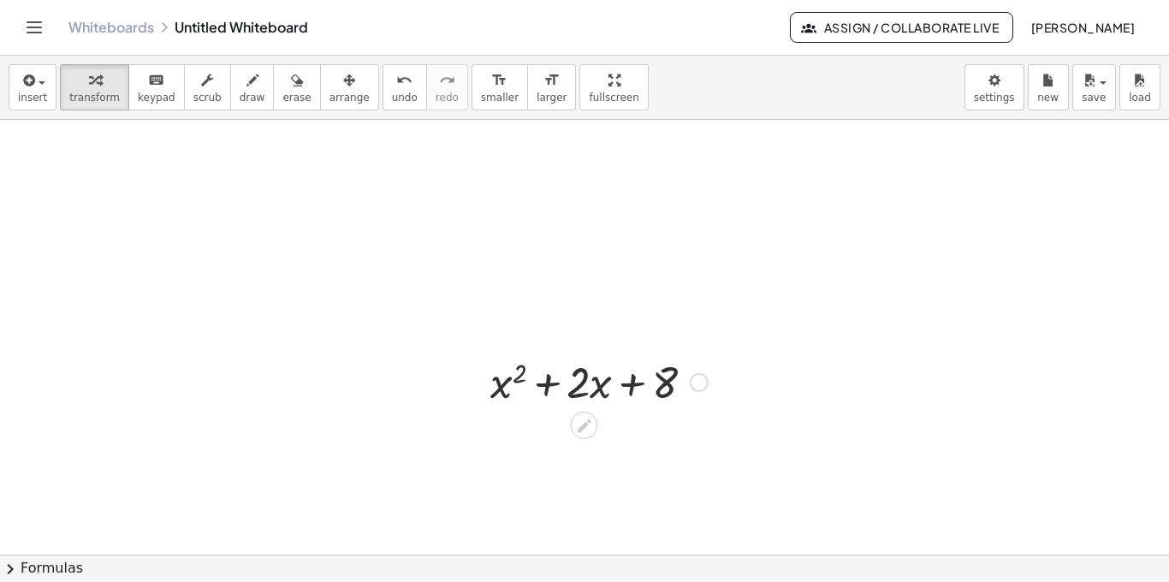
click at [699, 388] on div "Fix a mistake Transform line Copy line as LaTeX Copy derivation as LaTeX Expand…" at bounding box center [699, 382] width 19 height 19
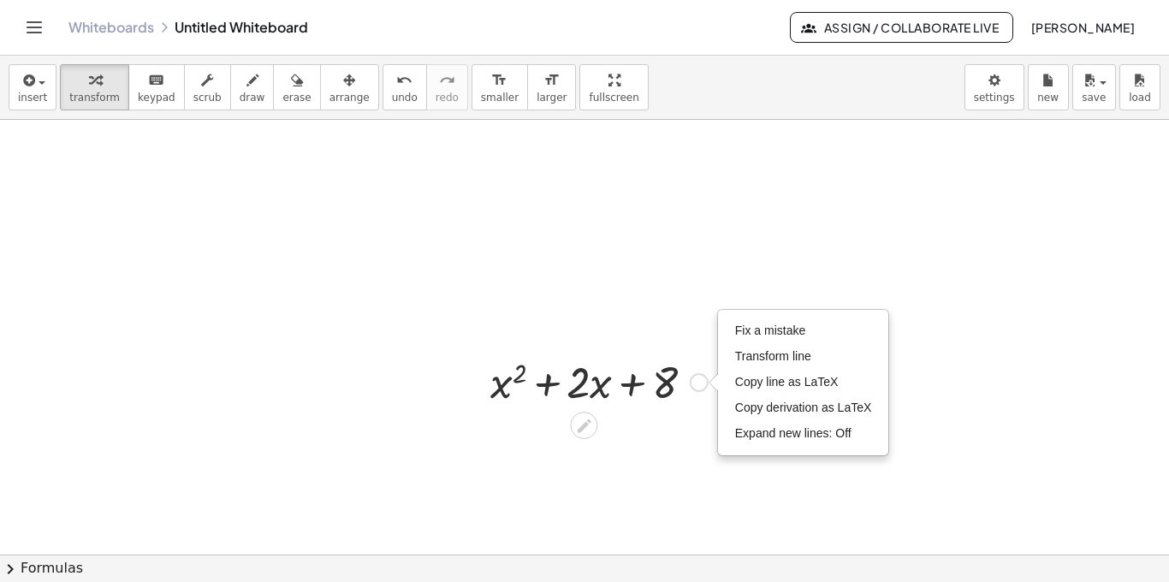
click at [595, 379] on div at bounding box center [599, 381] width 234 height 58
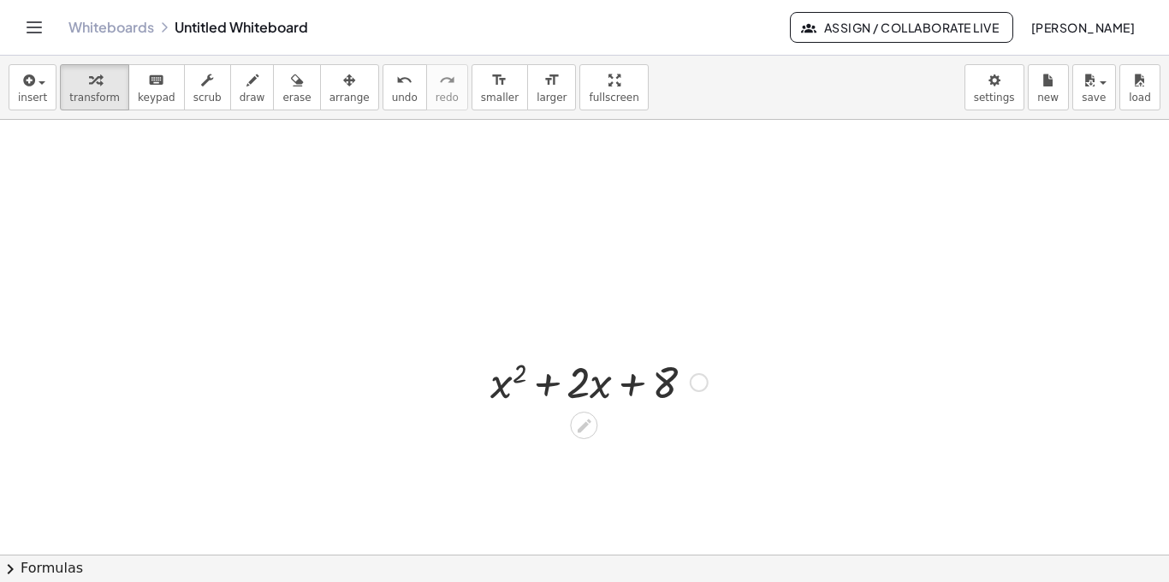
click at [620, 391] on div at bounding box center [599, 381] width 234 height 58
click at [592, 418] on icon at bounding box center [584, 426] width 18 height 18
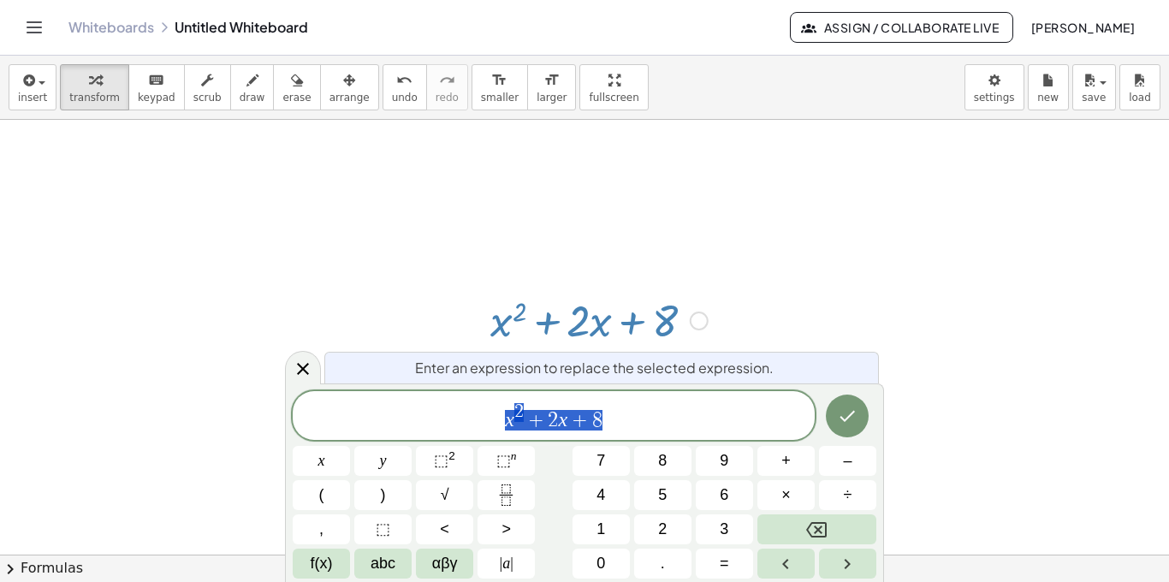
scroll to position [68, 0]
click at [621, 423] on span "x 2 + 2 x + 8 ​" at bounding box center [554, 416] width 522 height 31
click at [566, 416] on var "x" at bounding box center [567, 419] width 9 height 22
click at [596, 416] on span "x 2 + 6 ​ x +" at bounding box center [554, 416] width 522 height 31
click at [842, 415] on button "Done" at bounding box center [847, 416] width 43 height 43
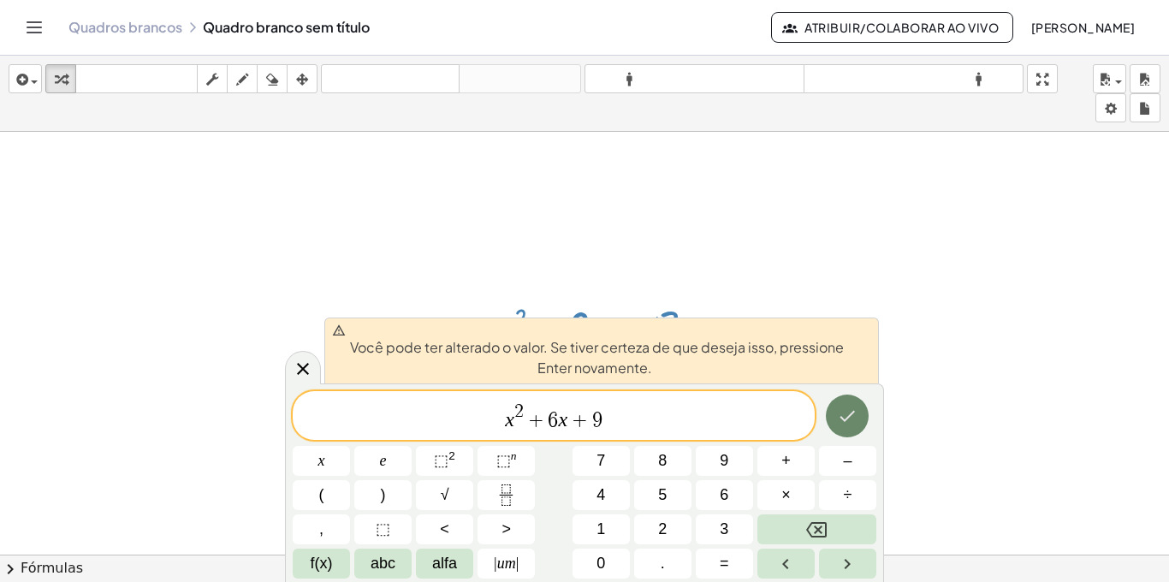
click at [846, 416] on icon "Feito" at bounding box center [847, 416] width 21 height 21
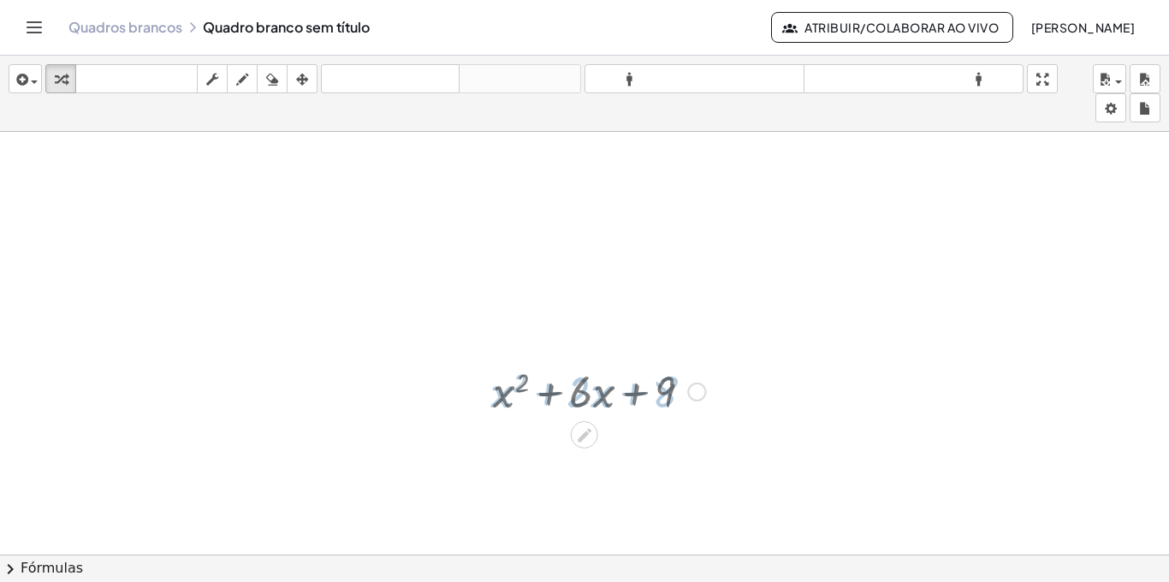
scroll to position [0, 0]
click at [635, 396] on div at bounding box center [598, 393] width 229 height 58
click at [549, 390] on div at bounding box center [598, 393] width 229 height 58
drag, startPoint x: 692, startPoint y: 399, endPoint x: 718, endPoint y: 339, distance: 65.2
click at [718, 339] on div "+ x 2 + · 2 · x + 8 + x 2 + · 6 · x + 9 Corrigir um erro Linha de transformação…" at bounding box center [584, 566] width 1169 height 869
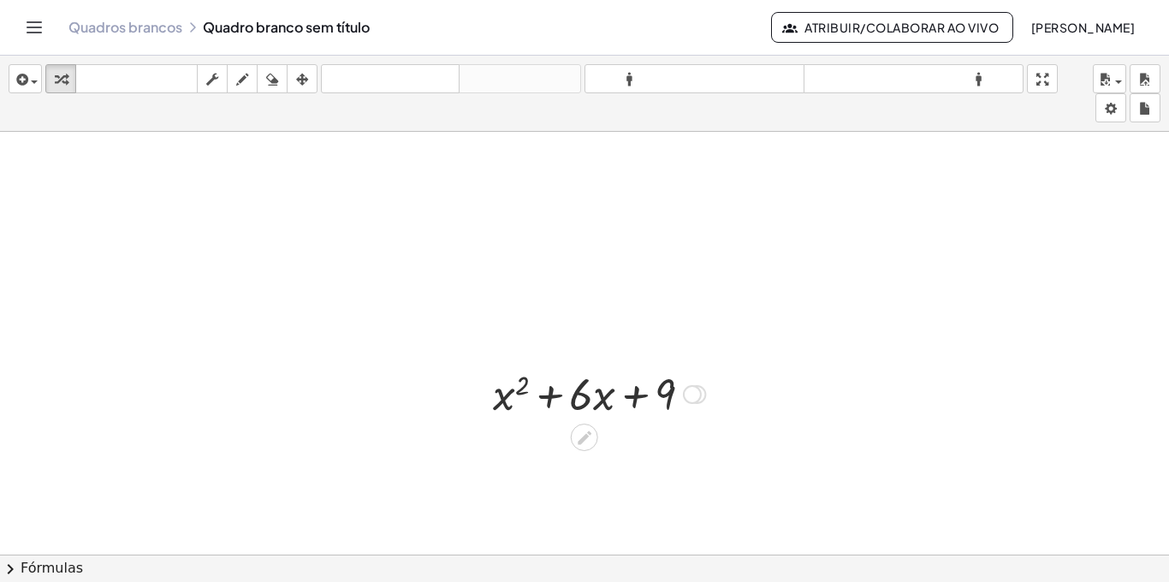
click at [697, 388] on div at bounding box center [692, 394] width 19 height 19
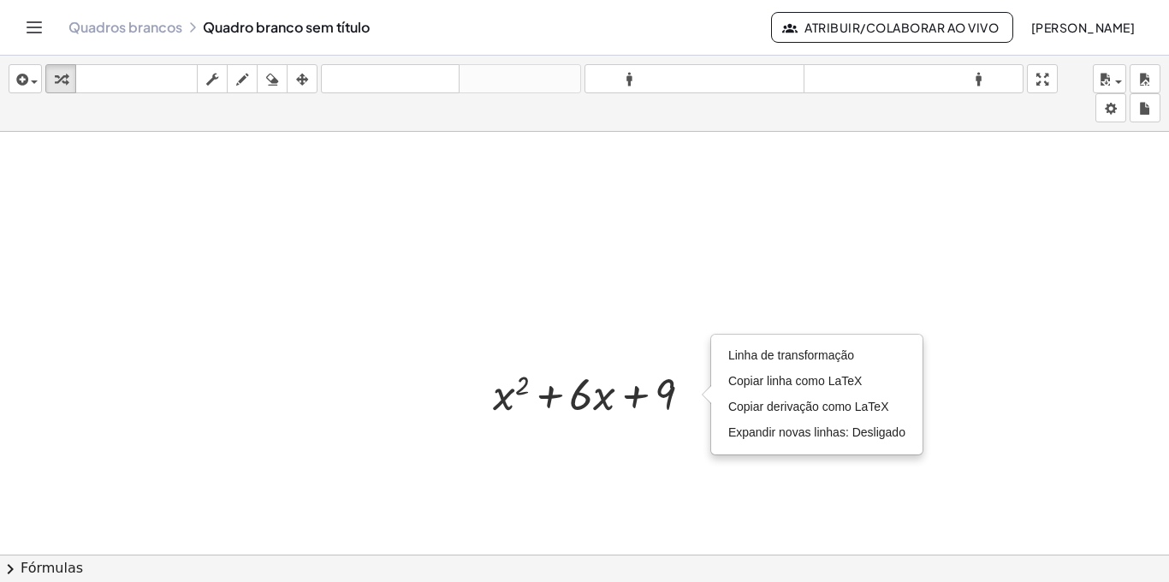
click at [666, 430] on div at bounding box center [584, 566] width 1169 height 869
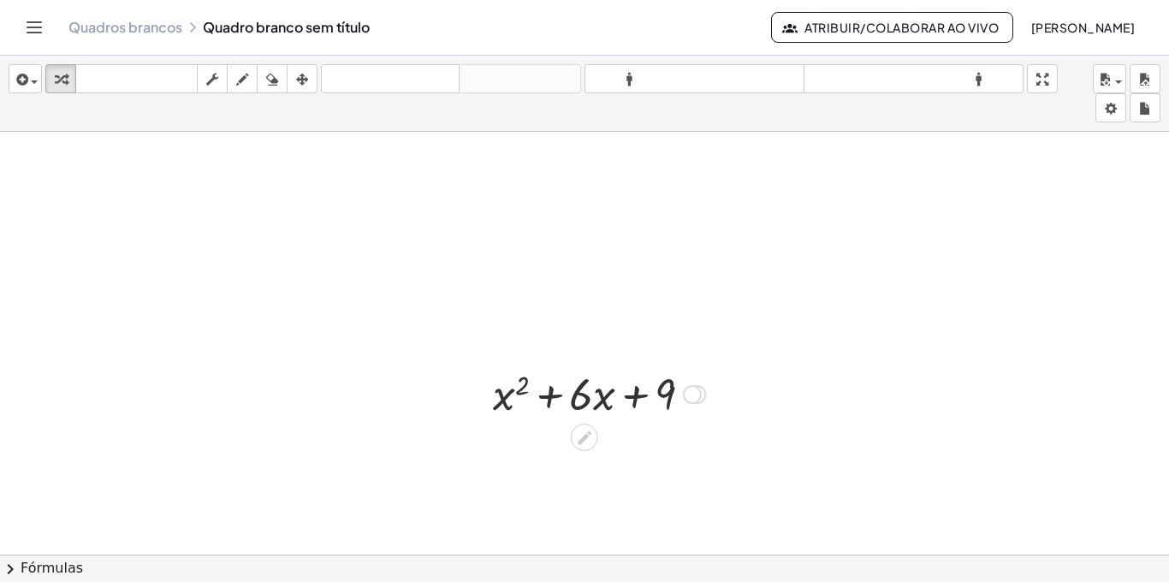
click at [678, 383] on div at bounding box center [598, 393] width 229 height 58
click at [704, 397] on div "Corrigir um erro Linha de transformação Copiar linha como LaTeX Copiar derivaçã…" at bounding box center [696, 394] width 19 height 19
click at [697, 395] on div "Transform line Copy line as LaTeX Copy derivation as LaTeX Expand new lines: Off" at bounding box center [692, 394] width 19 height 19
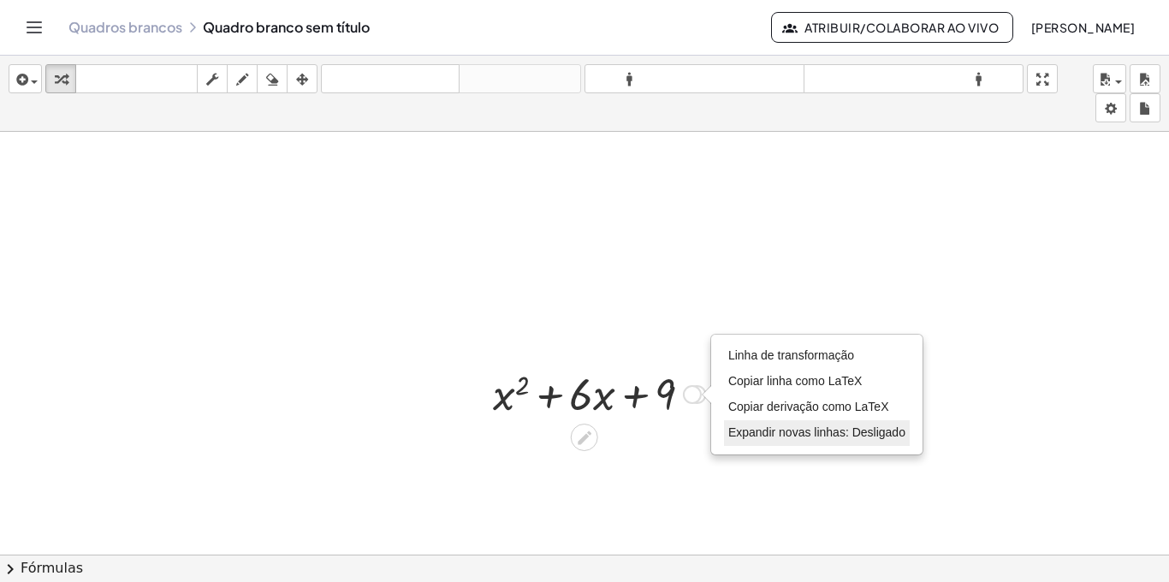
click at [755, 430] on font "Expandir novas linhas: Desligado" at bounding box center [816, 432] width 177 height 14
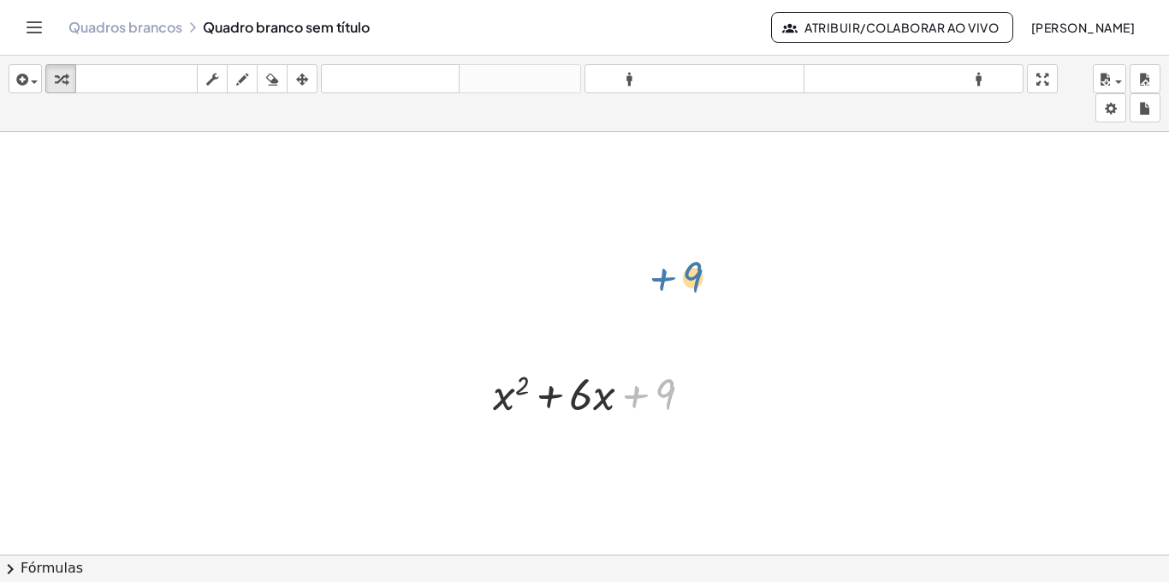
drag, startPoint x: 626, startPoint y: 400, endPoint x: 654, endPoint y: 276, distance: 126.4
click at [654, 276] on div "+ x 2 + · 2 · x + 8 + 9 + x 2 + · 6 · x + 9 Corrigir um erro Linha de transform…" at bounding box center [584, 566] width 1169 height 869
drag, startPoint x: 680, startPoint y: 392, endPoint x: 752, endPoint y: 399, distance: 72.2
click at [752, 399] on div "+ x 2 + · 2 · x + 8 + 9 + x 2 + · 6 · x + 9 Corrigir um erro Linha de transform…" at bounding box center [584, 566] width 1169 height 869
drag, startPoint x: 643, startPoint y: 400, endPoint x: 563, endPoint y: 398, distance: 79.6
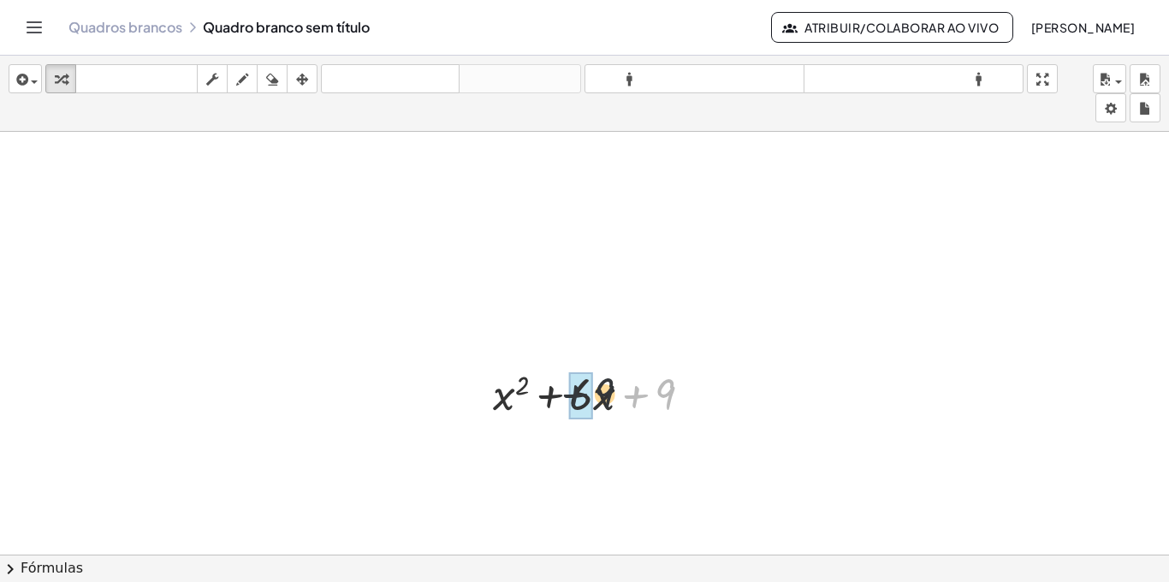
click at [563, 398] on div at bounding box center [598, 393] width 229 height 58
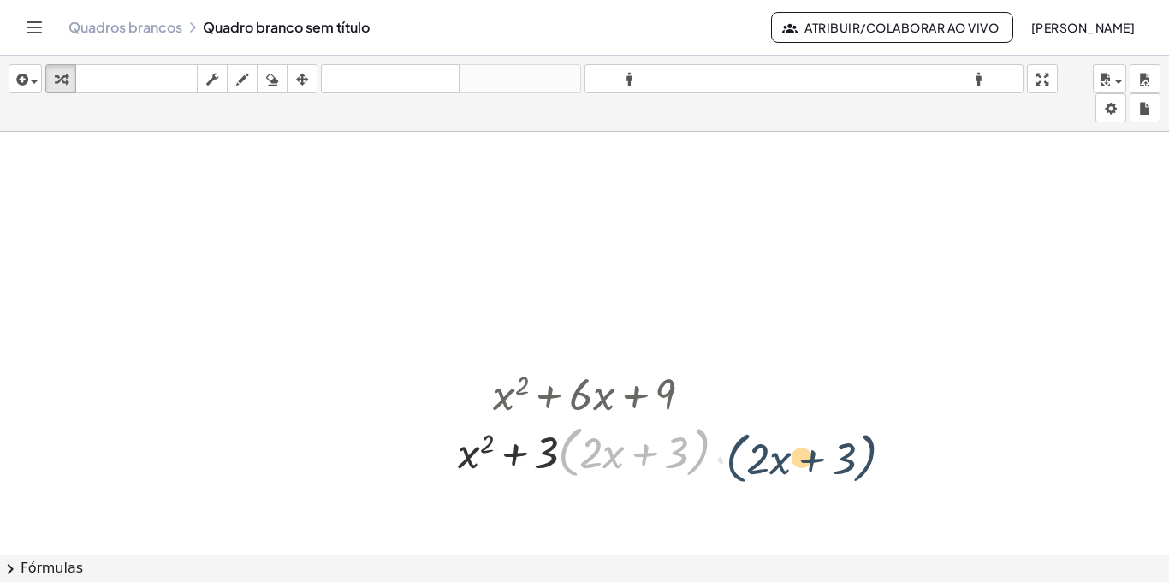
drag, startPoint x: 578, startPoint y: 456, endPoint x: 758, endPoint y: 461, distance: 180.6
click at [758, 461] on div "+ x 2 + · 2 · x + 8 + x 2 + · 6 · x + 9 + x 2 + · 3 · 2 · x + · 3 · 3 · ( + · 2…" at bounding box center [584, 566] width 1169 height 869
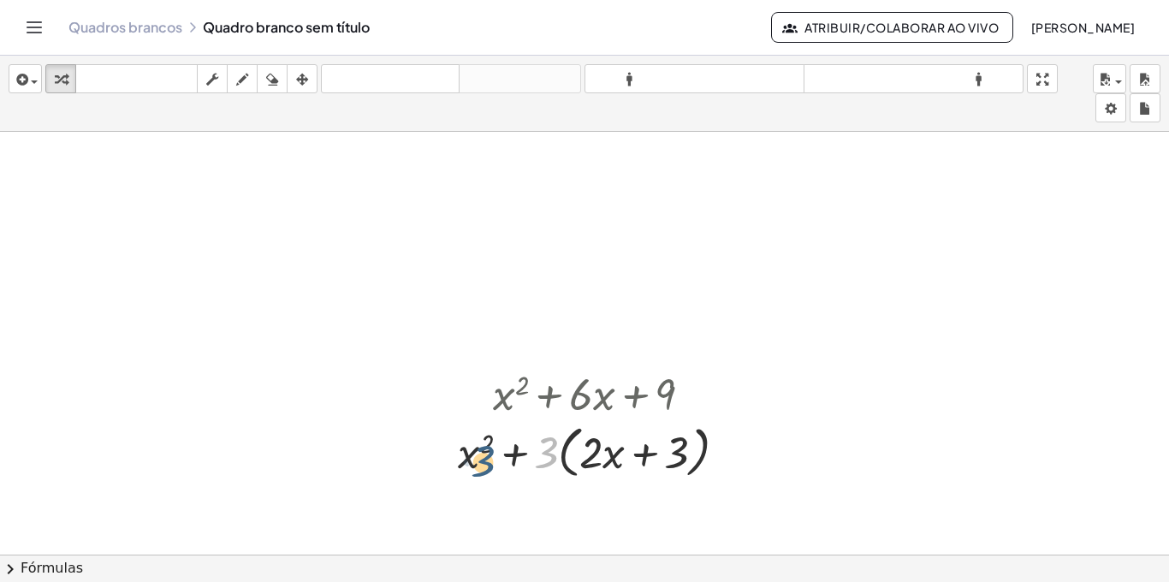
drag, startPoint x: 544, startPoint y: 450, endPoint x: 478, endPoint y: 459, distance: 67.3
click at [478, 459] on div at bounding box center [599, 450] width 300 height 65
click at [592, 501] on icon at bounding box center [584, 499] width 18 height 18
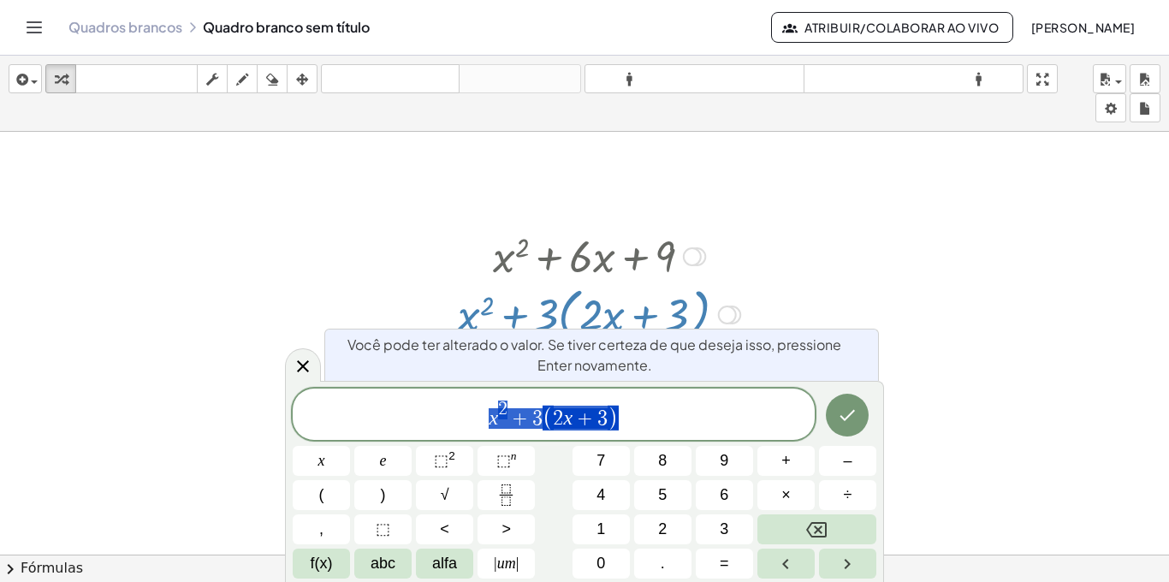
scroll to position [141, 0]
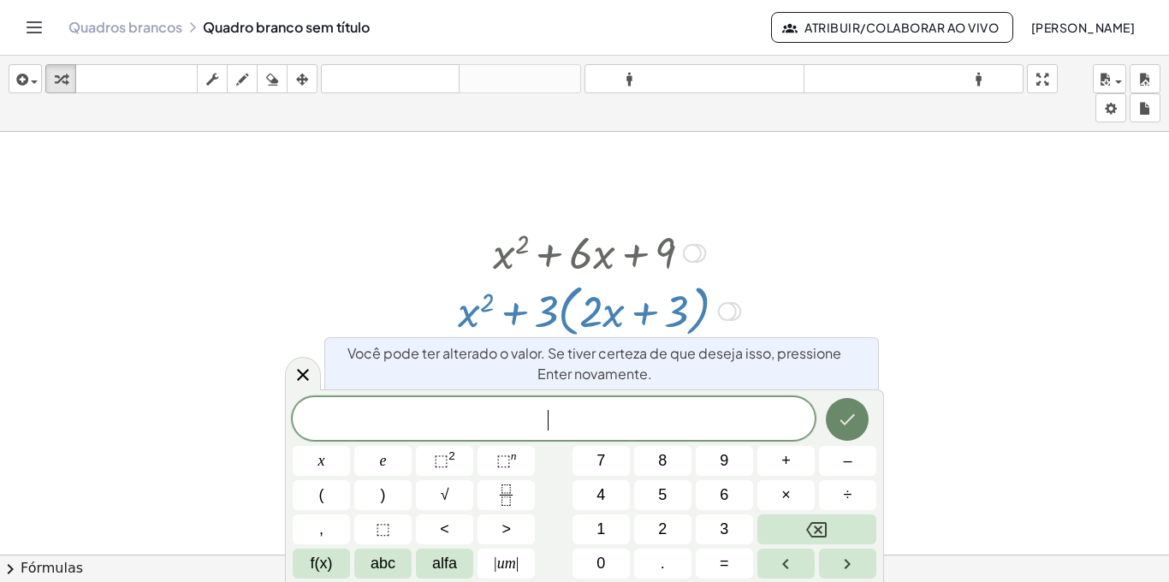
click at [850, 416] on icon "Feito" at bounding box center [847, 419] width 21 height 21
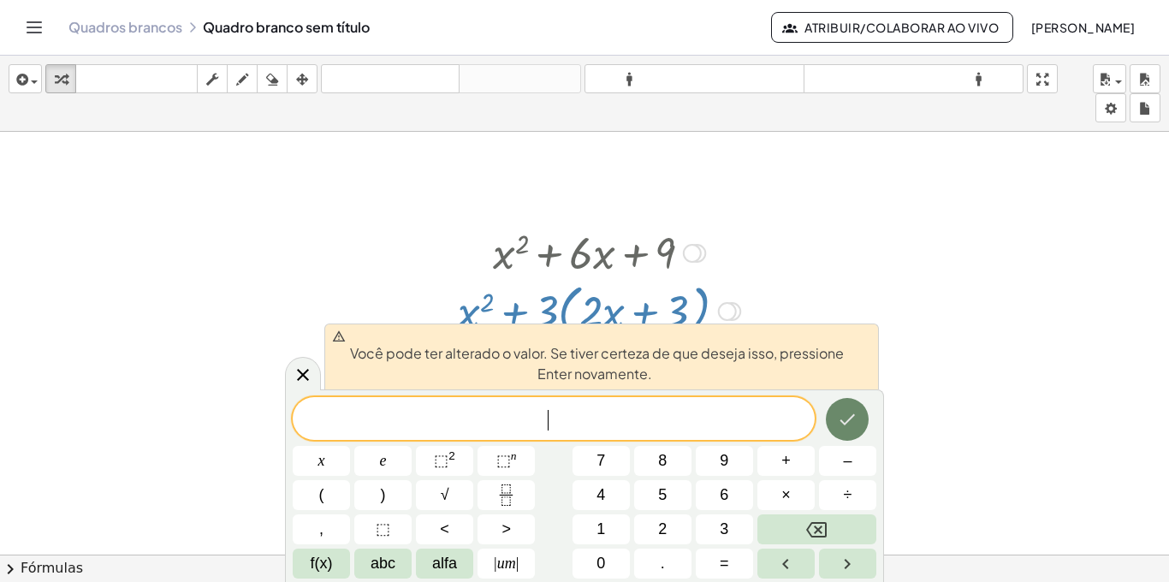
click at [850, 416] on icon "Feito" at bounding box center [847, 419] width 21 height 21
click at [625, 265] on div at bounding box center [599, 252] width 300 height 58
click at [597, 262] on div at bounding box center [599, 252] width 300 height 58
click at [983, 400] on div at bounding box center [584, 425] width 1169 height 869
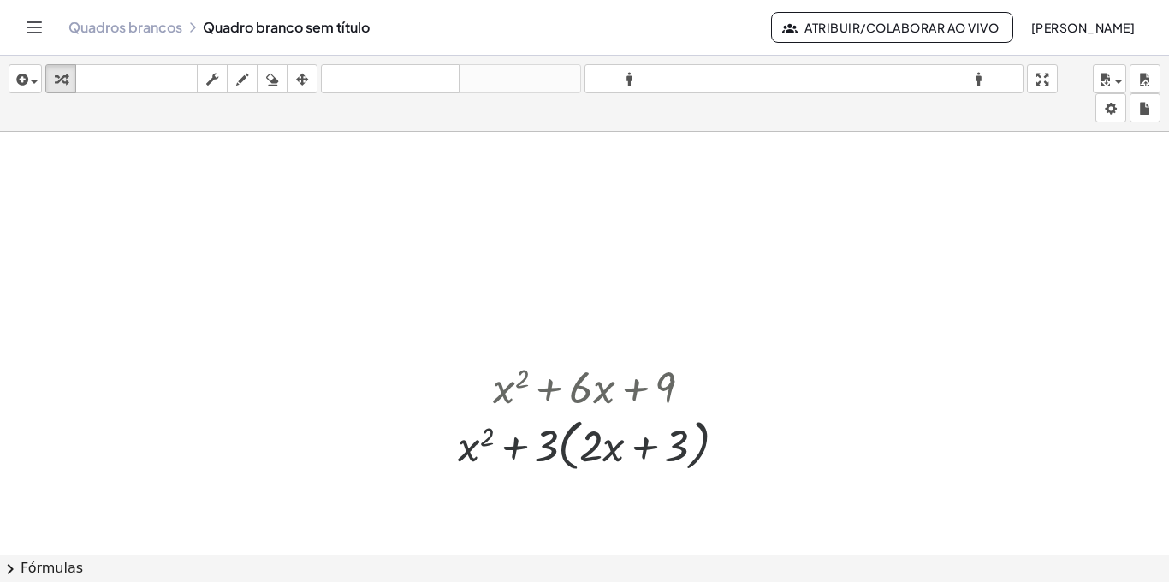
scroll to position [0, 0]
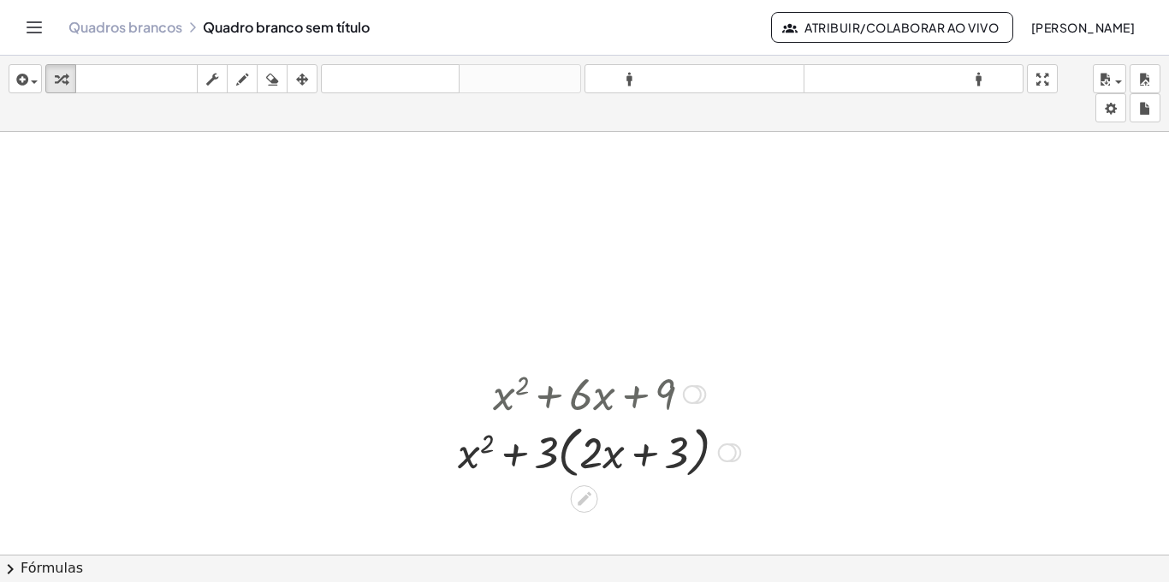
click at [560, 406] on div at bounding box center [599, 393] width 300 height 58
click at [595, 399] on div at bounding box center [599, 393] width 300 height 58
click at [728, 448] on div "Linha de transformação Copiar linha como LaTeX Copiar derivação como LaTeX Expa…" at bounding box center [727, 452] width 19 height 19
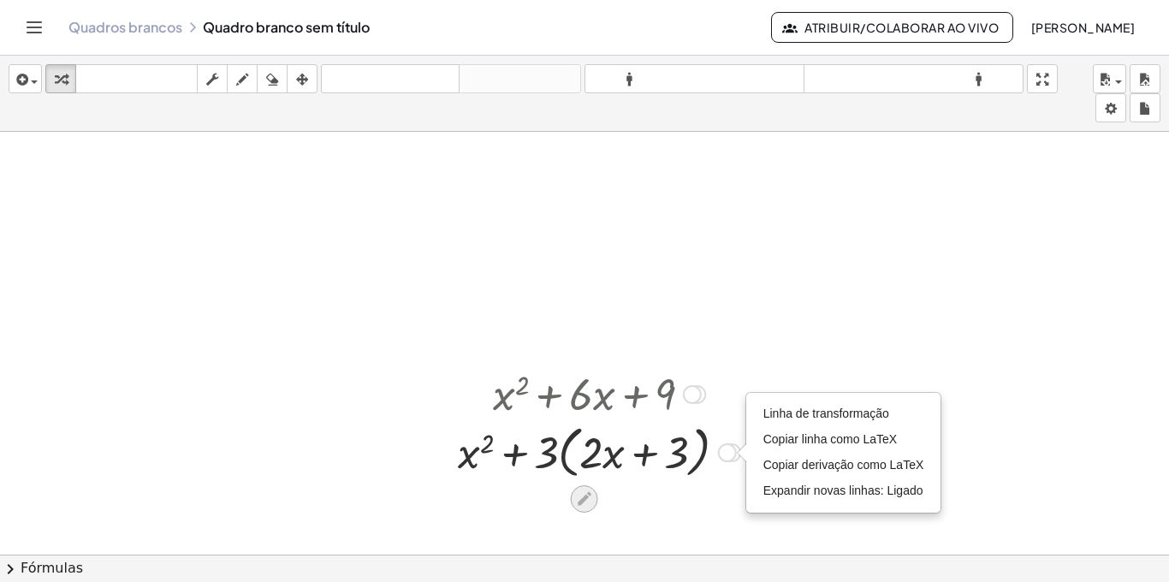
click at [579, 501] on icon at bounding box center [584, 499] width 18 height 18
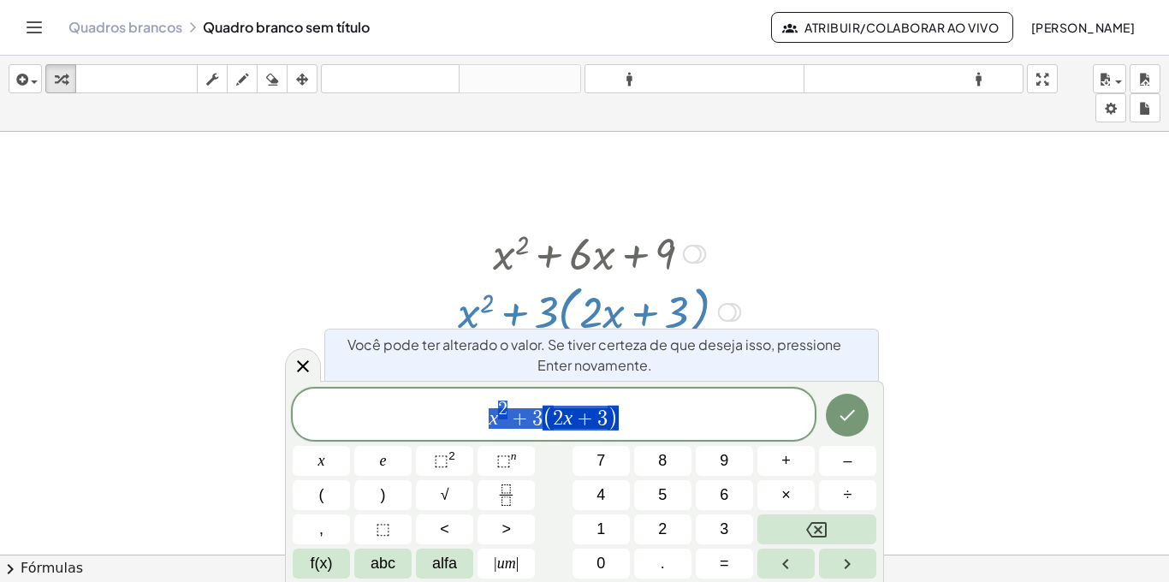
scroll to position [141, 0]
click at [915, 405] on div at bounding box center [584, 425] width 1169 height 869
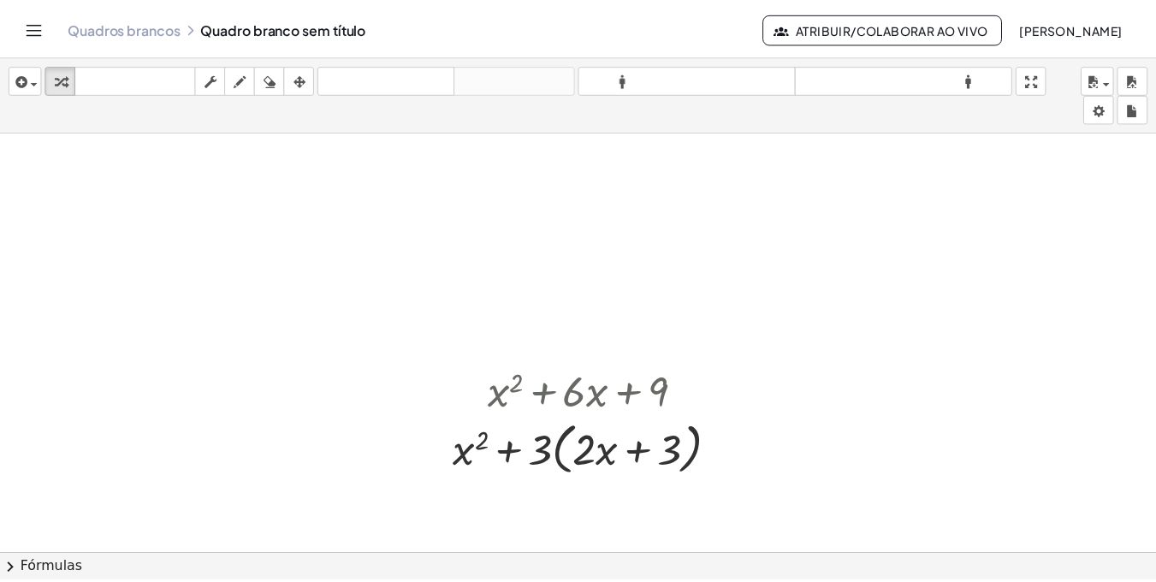
scroll to position [0, 0]
click at [56, 77] on icon "button" at bounding box center [61, 79] width 12 height 21
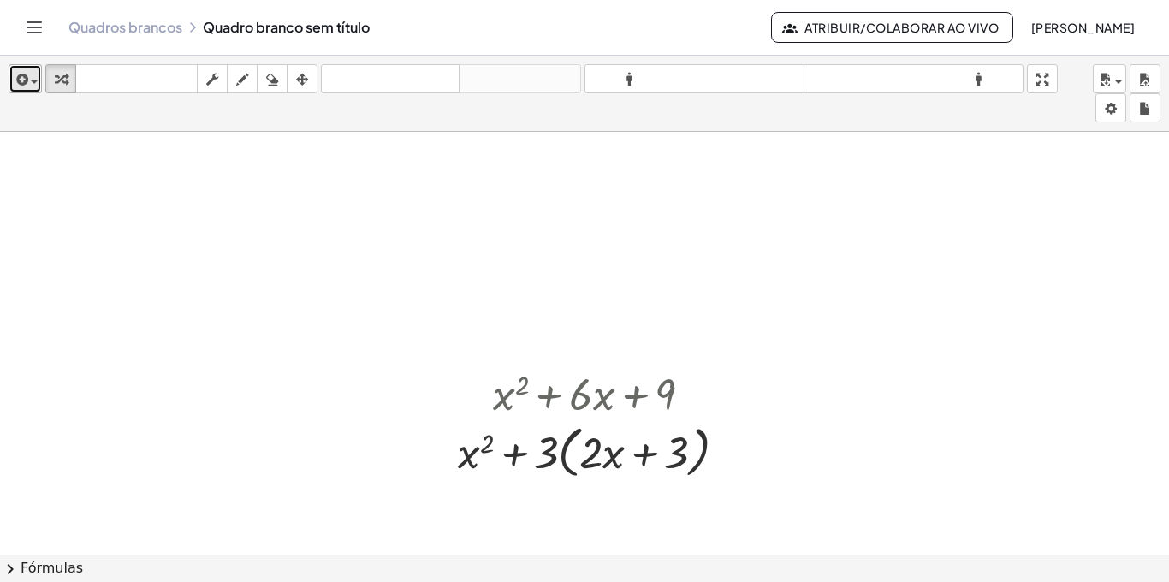
click at [33, 80] on span "button" at bounding box center [34, 81] width 7 height 3
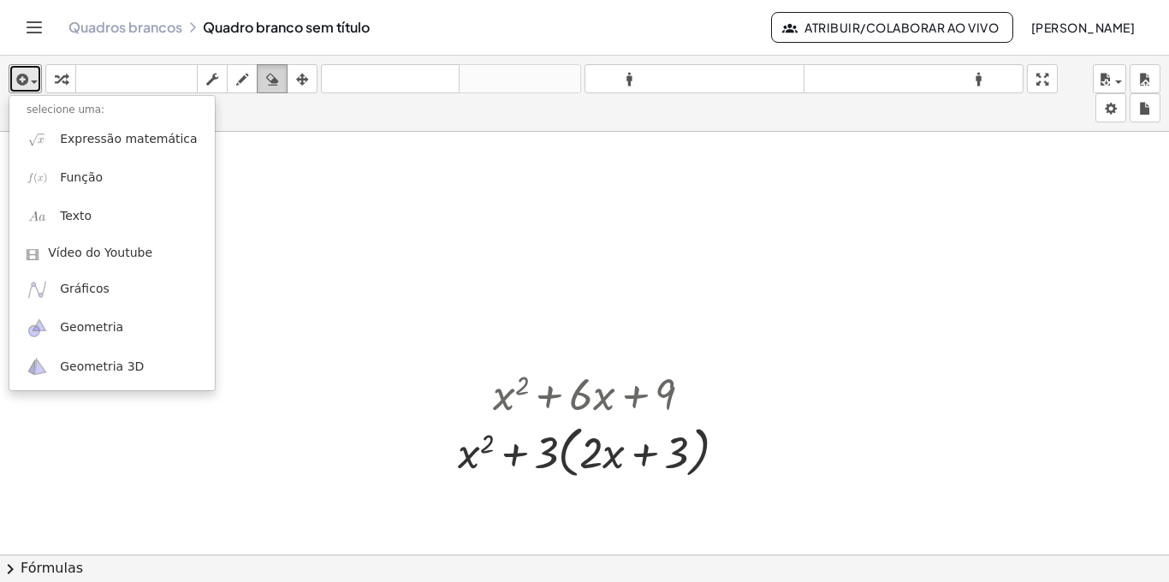
click at [273, 81] on icon "button" at bounding box center [272, 79] width 12 height 21
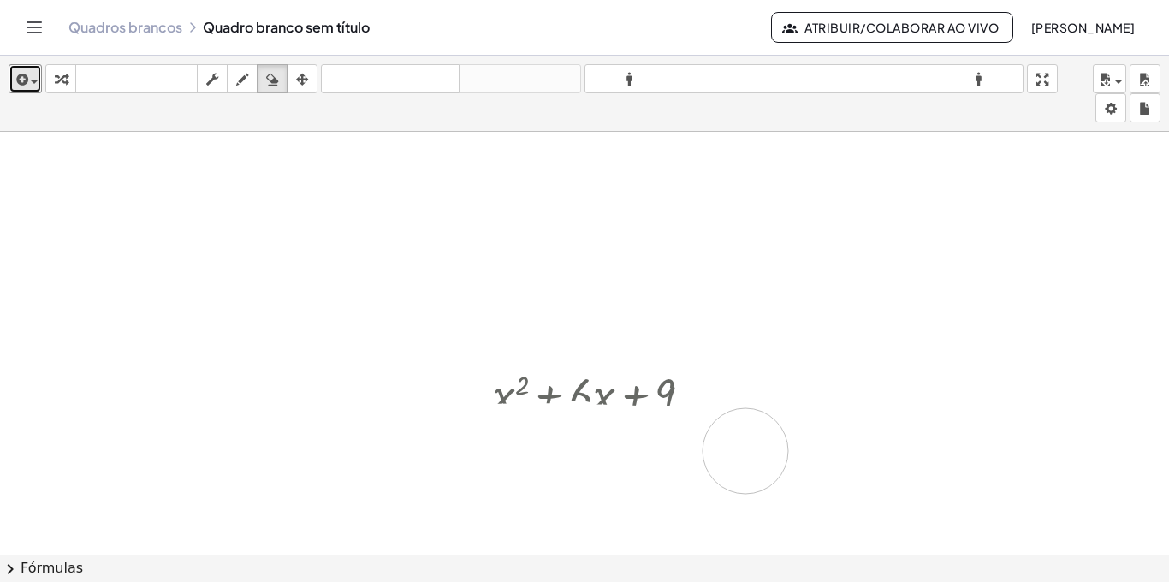
drag, startPoint x: 578, startPoint y: 443, endPoint x: 745, endPoint y: 451, distance: 167.9
click at [745, 451] on div at bounding box center [584, 566] width 1169 height 869
drag, startPoint x: 683, startPoint y: 475, endPoint x: 573, endPoint y: 451, distance: 112.1
click at [573, 451] on div at bounding box center [584, 566] width 1169 height 869
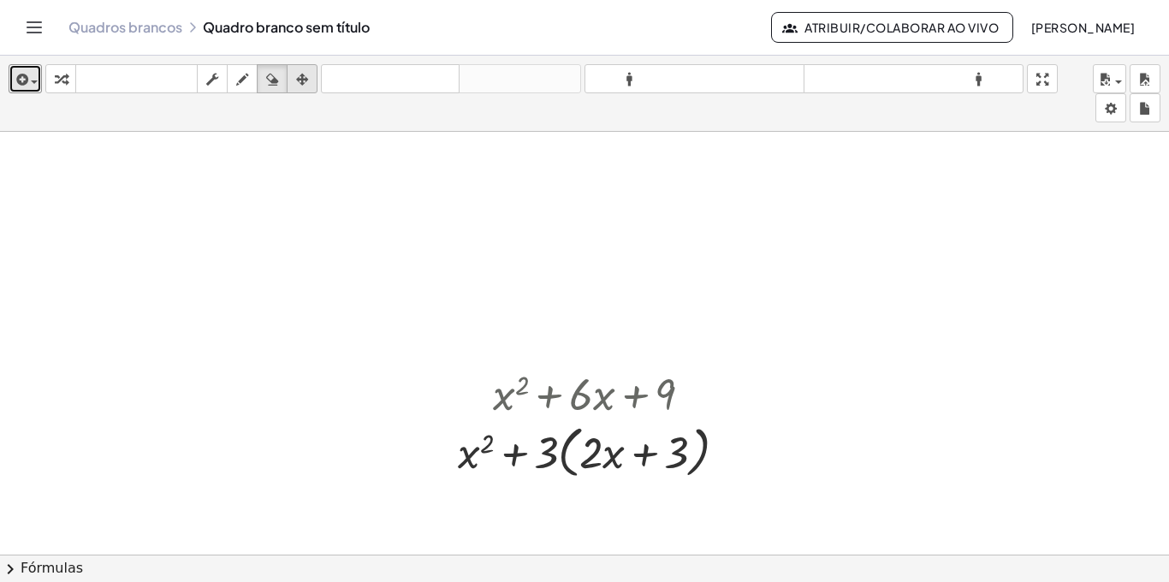
click at [304, 70] on icon "button" at bounding box center [302, 79] width 12 height 21
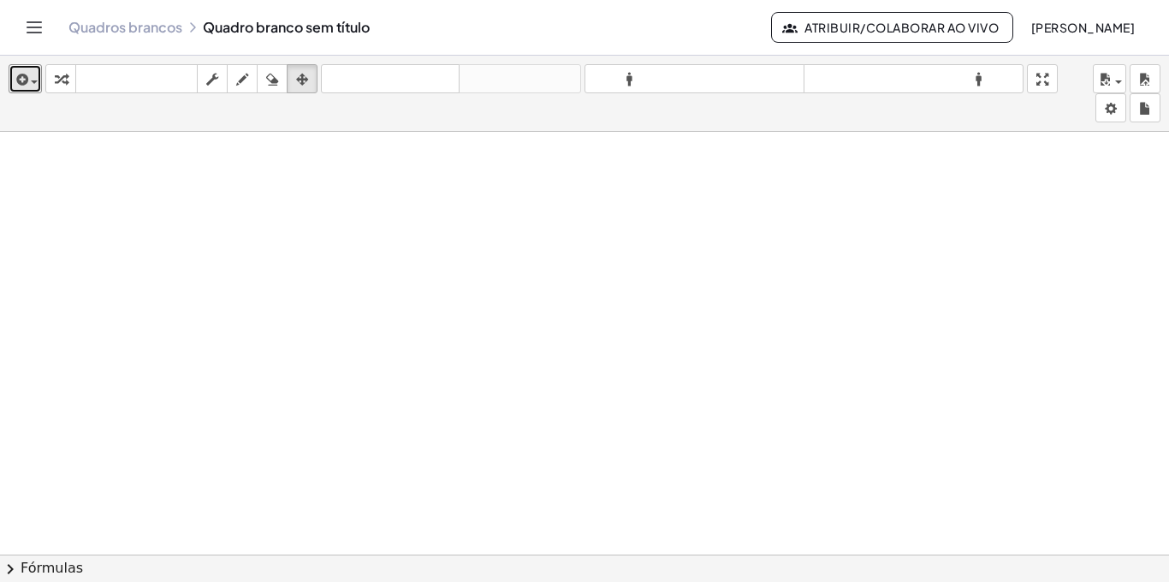
click at [116, 179] on div at bounding box center [584, 566] width 1169 height 869
click at [31, 33] on icon "Alternar navegação" at bounding box center [34, 27] width 21 height 21
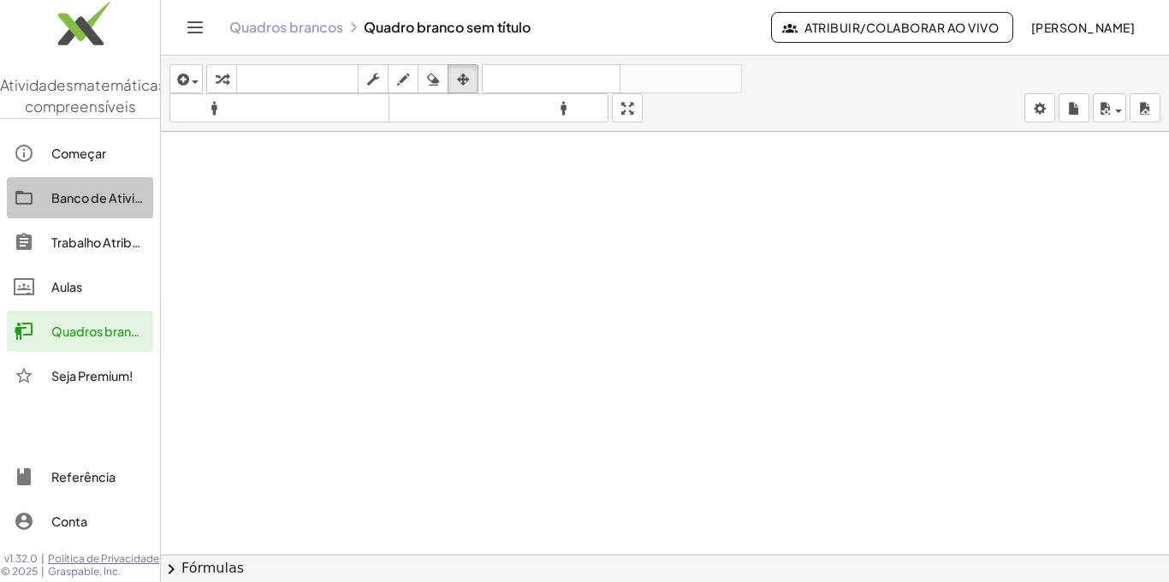
click at [69, 205] on font "Banco de Atividades" at bounding box center [111, 197] width 121 height 15
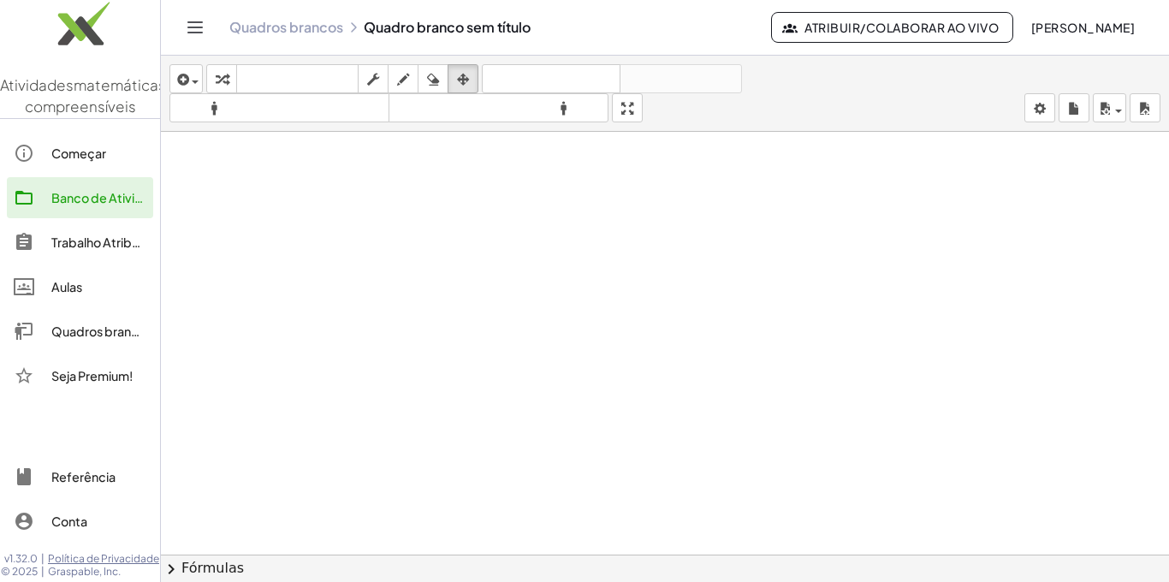
click at [95, 263] on link "Trabalho Atribuído" at bounding box center [80, 242] width 146 height 41
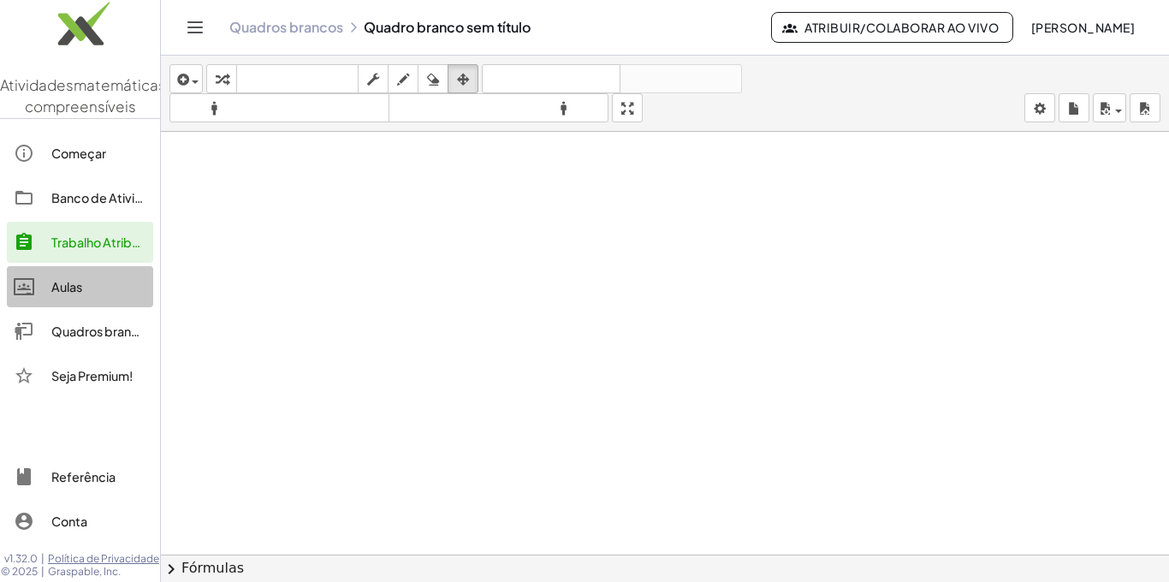
click at [104, 297] on div "Aulas" at bounding box center [98, 286] width 95 height 21
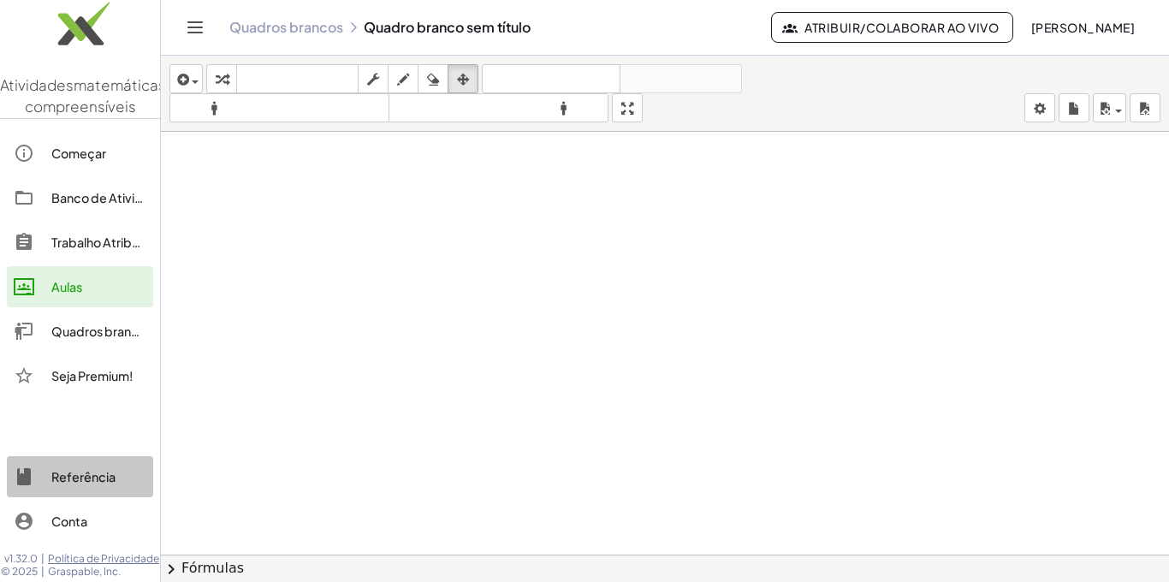
click at [104, 460] on link "Referência" at bounding box center [80, 476] width 146 height 41
drag, startPoint x: 115, startPoint y: 363, endPoint x: 711, endPoint y: 103, distance: 650.8
click at [115, 352] on link "Quadros brancos" at bounding box center [80, 331] width 146 height 41
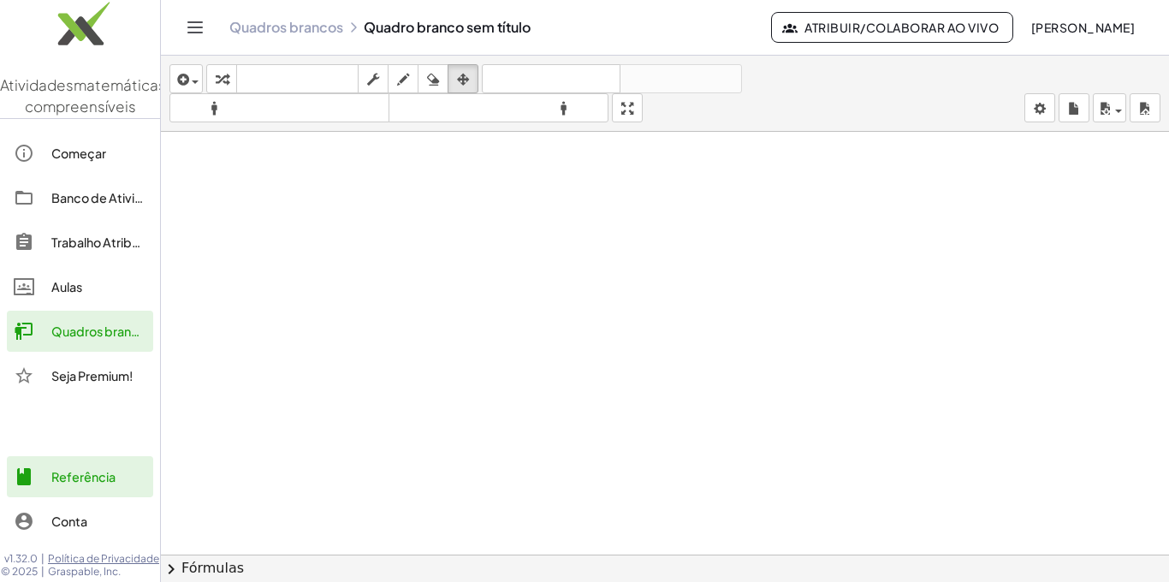
click at [97, 27] on img at bounding box center [80, 27] width 160 height 73
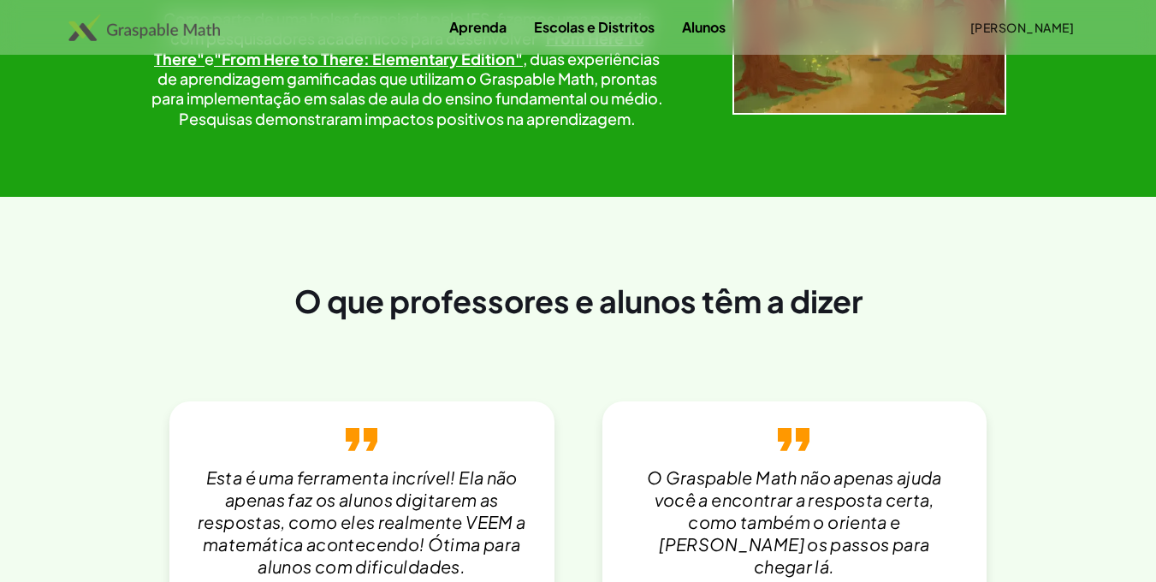
scroll to position [3191, 0]
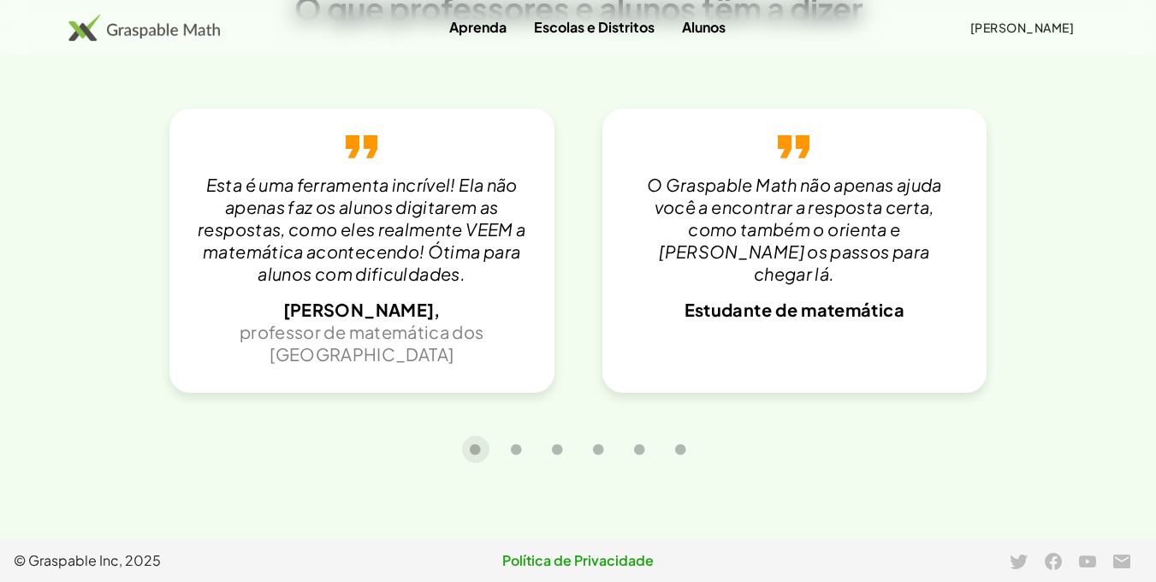
scroll to position [3765, 0]
click at [509, 448] on button "Slide carrossel 2 de 6" at bounding box center [516, 449] width 27 height 27
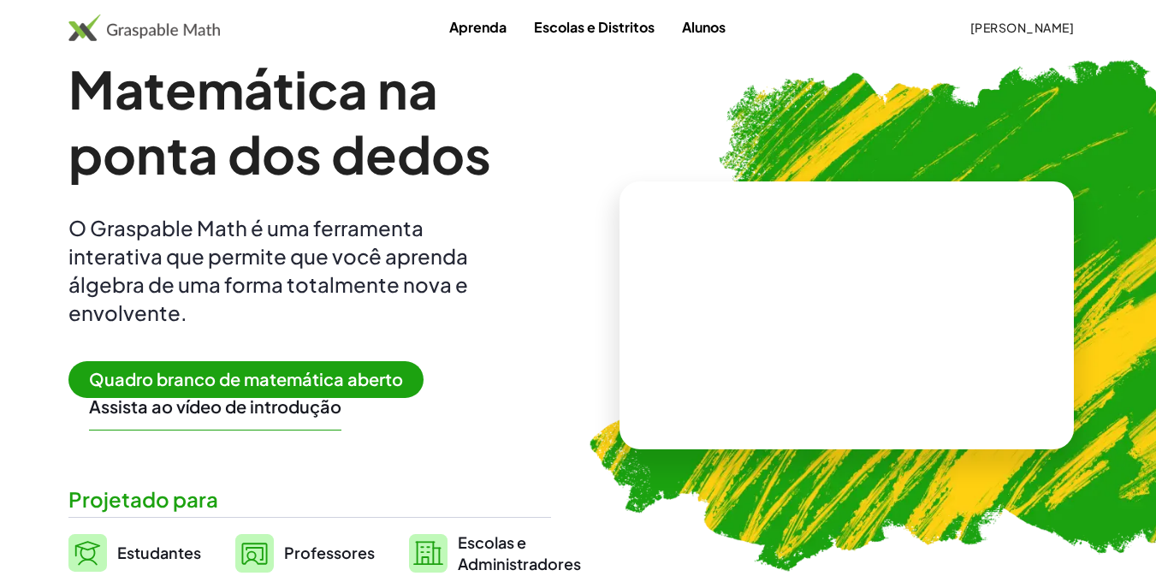
scroll to position [0, 0]
